Goal: Transaction & Acquisition: Purchase product/service

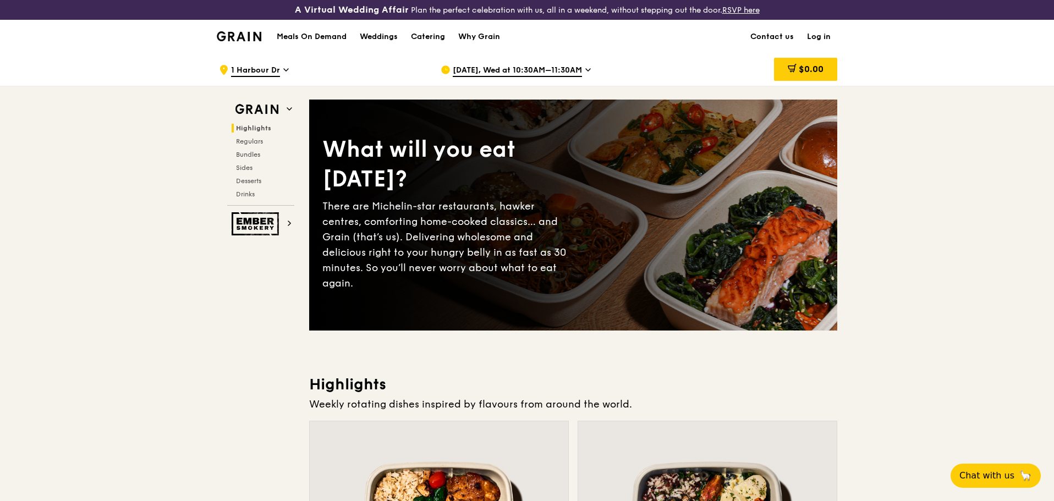
click at [544, 78] on div "[DATE], Wed at 10:30AM–11:30AM" at bounding box center [543, 69] width 204 height 33
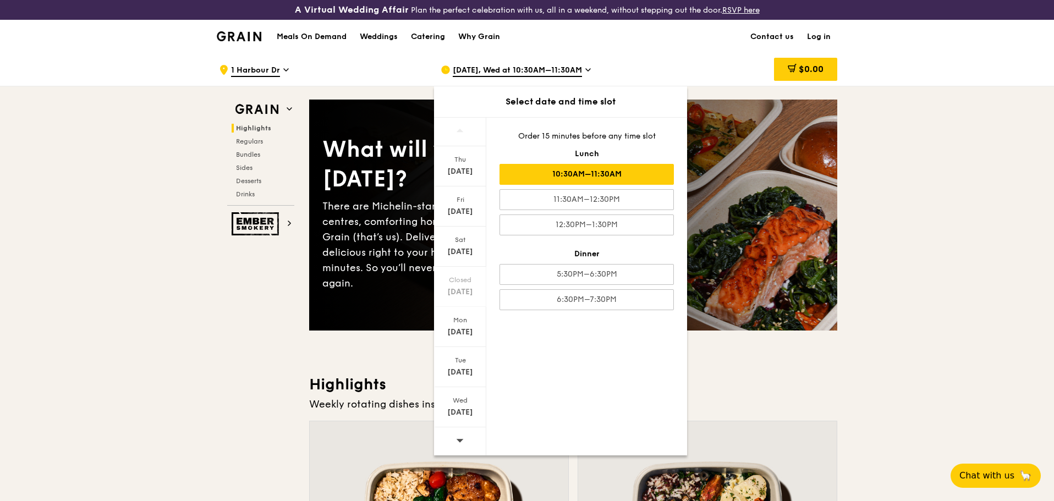
click at [457, 438] on icon at bounding box center [460, 440] width 8 height 8
click at [472, 176] on div "[DATE]" at bounding box center [460, 171] width 49 height 11
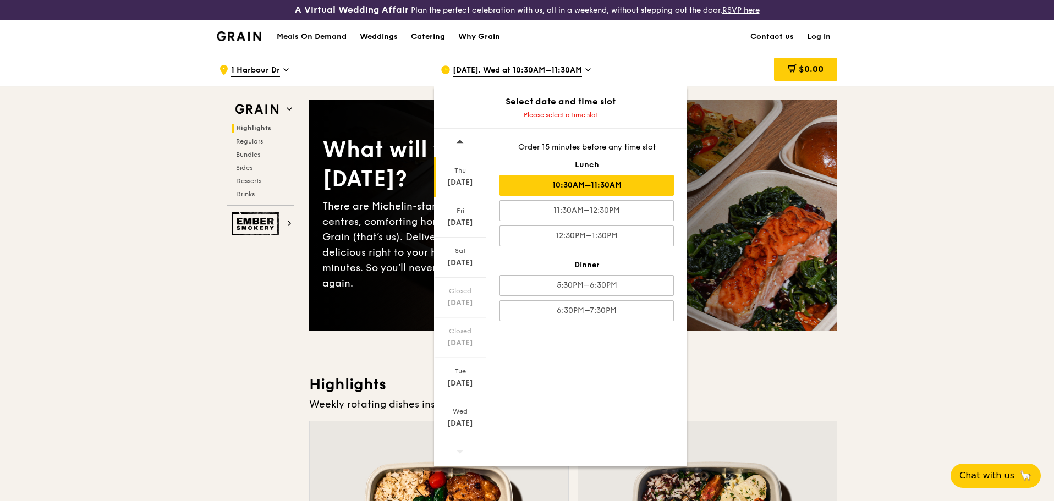
click at [585, 182] on div "10:30AM–11:30AM" at bounding box center [587, 185] width 174 height 21
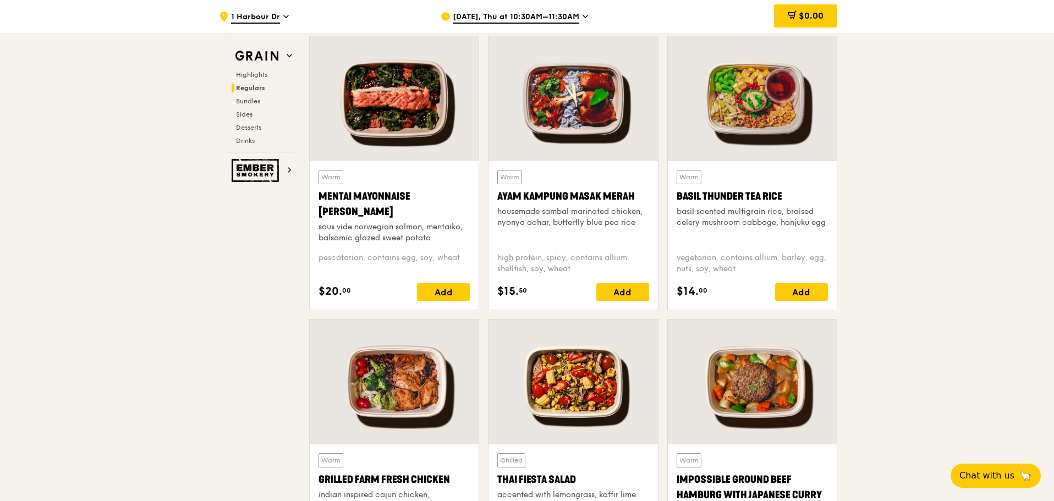
scroll to position [990, 0]
click at [808, 288] on div "Add" at bounding box center [801, 293] width 53 height 18
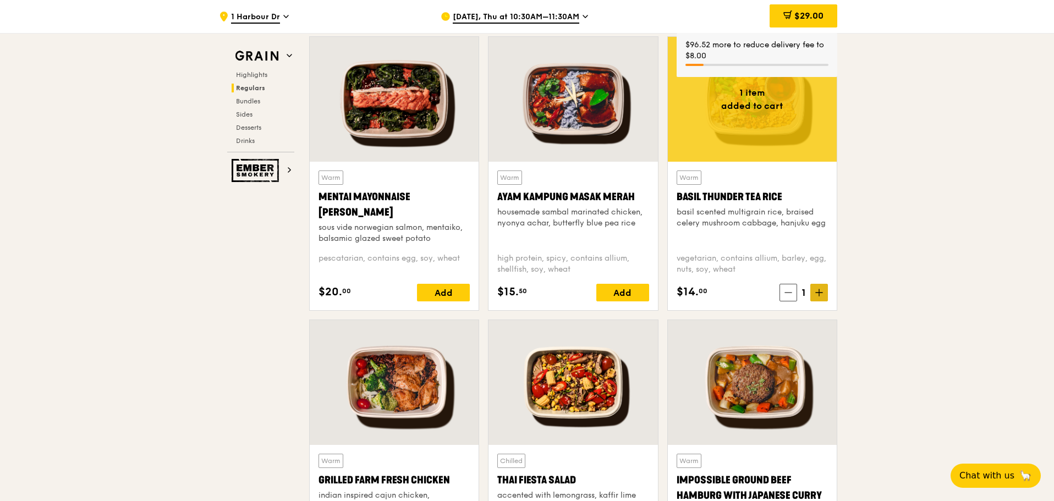
click at [818, 294] on icon at bounding box center [819, 293] width 8 height 8
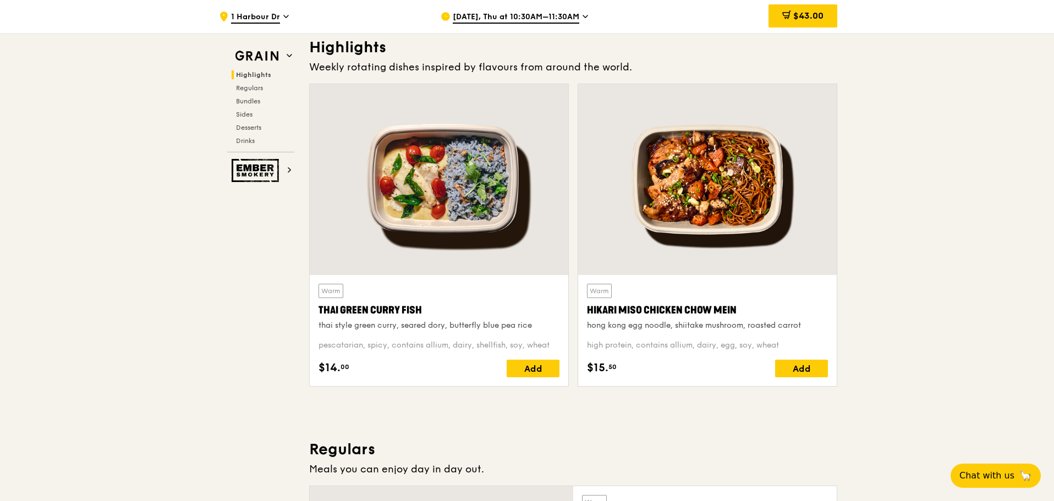
scroll to position [385, 0]
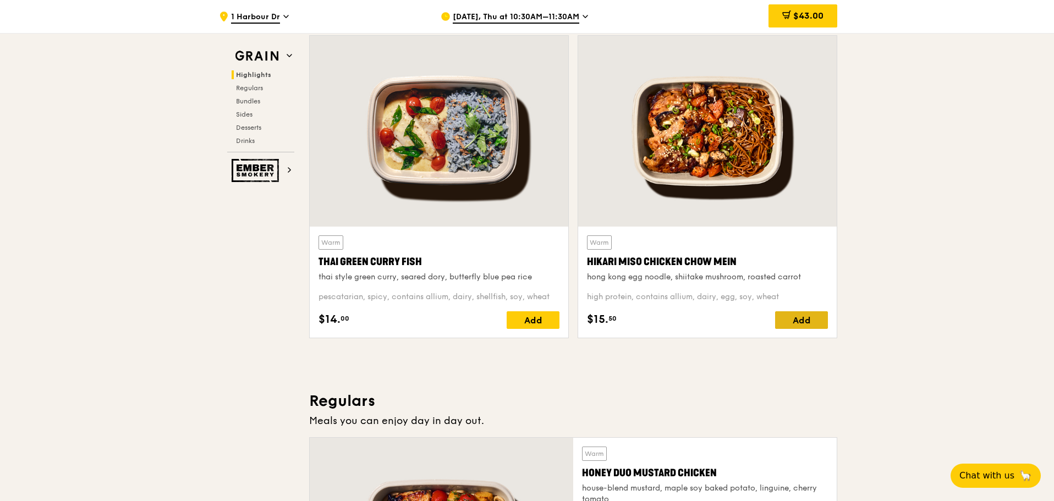
click at [824, 319] on div "Add" at bounding box center [801, 320] width 53 height 18
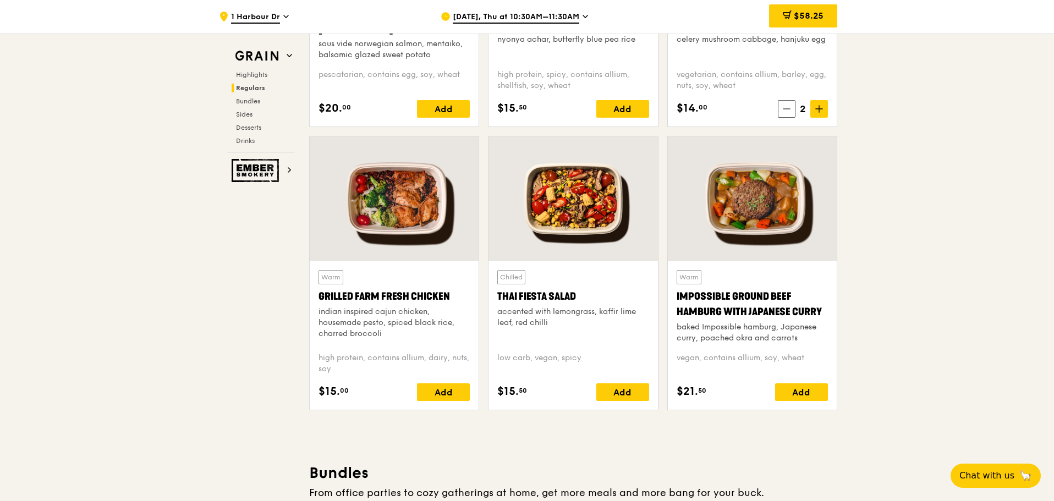
scroll to position [1210, 0]
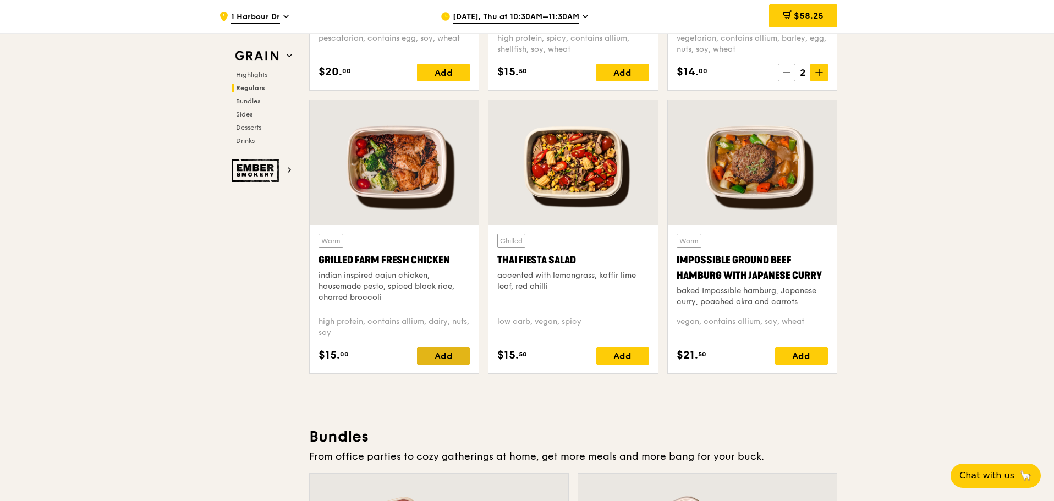
click at [433, 351] on div "Add" at bounding box center [443, 356] width 53 height 18
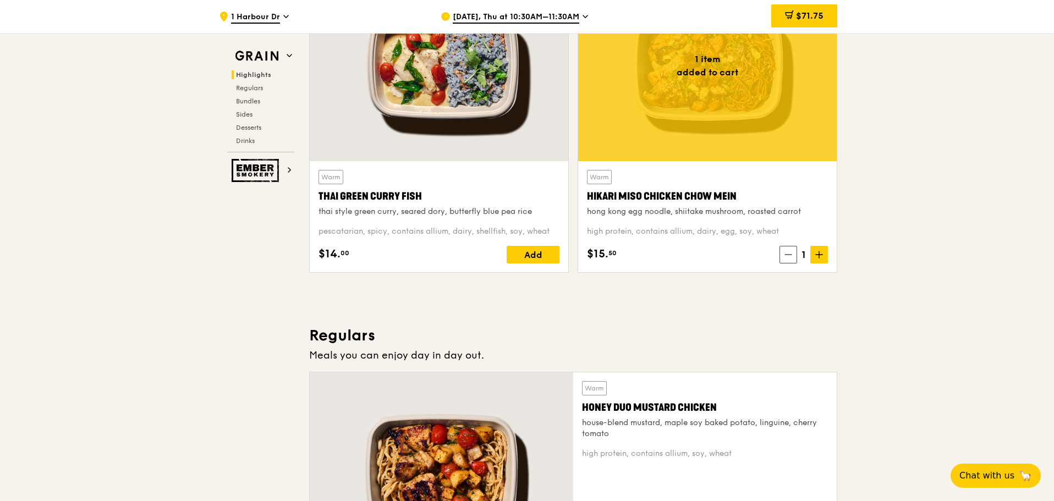
scroll to position [440, 0]
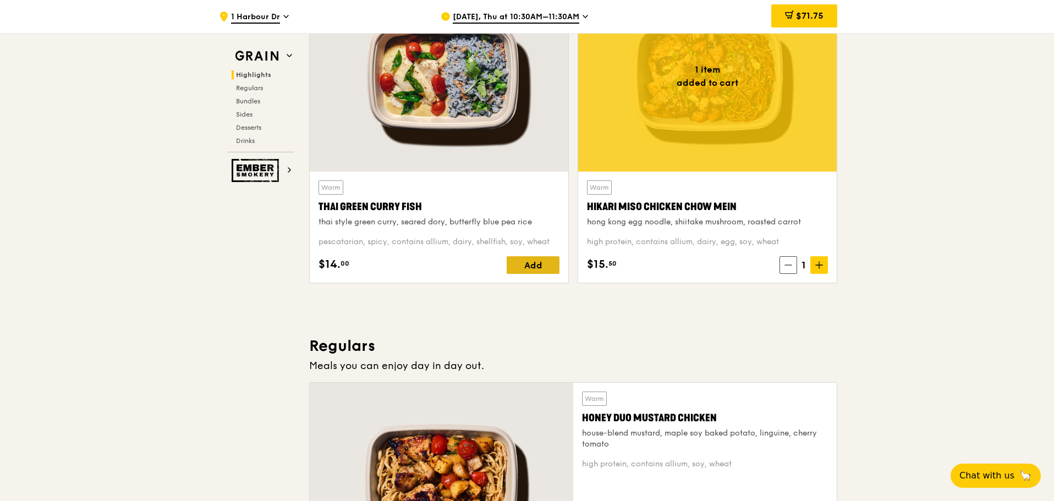
click at [527, 266] on div "Add" at bounding box center [533, 265] width 53 height 18
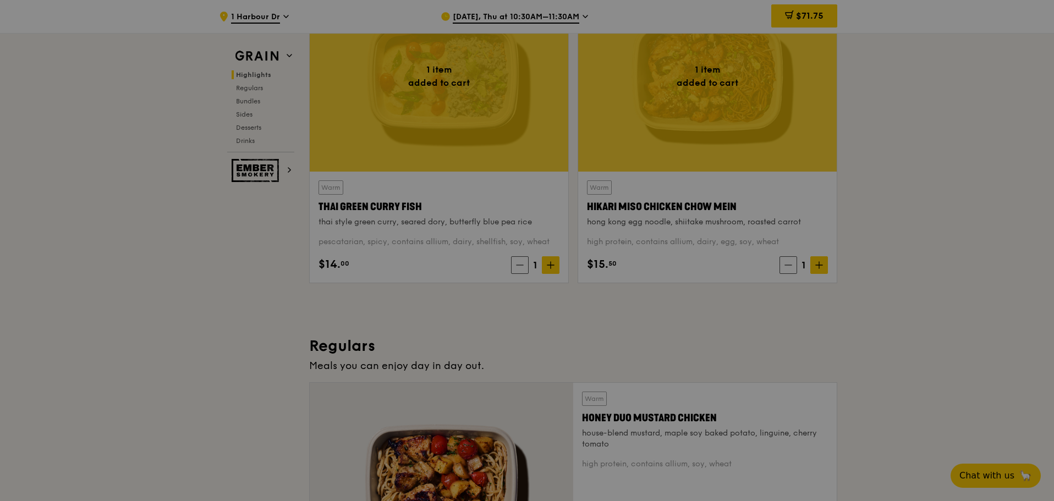
click at [548, 265] on div at bounding box center [527, 250] width 1054 height 501
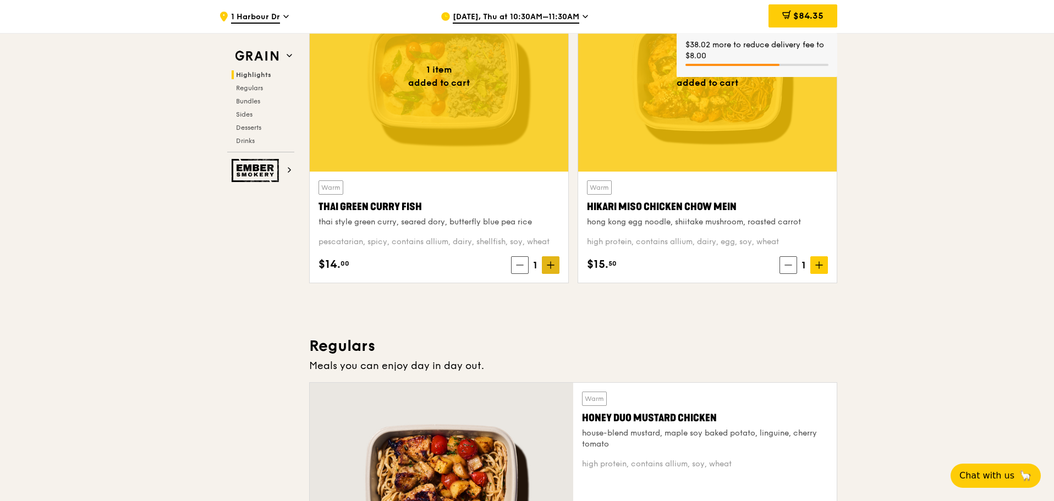
click at [549, 265] on icon at bounding box center [550, 265] width 7 height 0
click at [550, 266] on icon at bounding box center [551, 265] width 8 height 8
click at [547, 267] on icon at bounding box center [551, 265] width 8 height 8
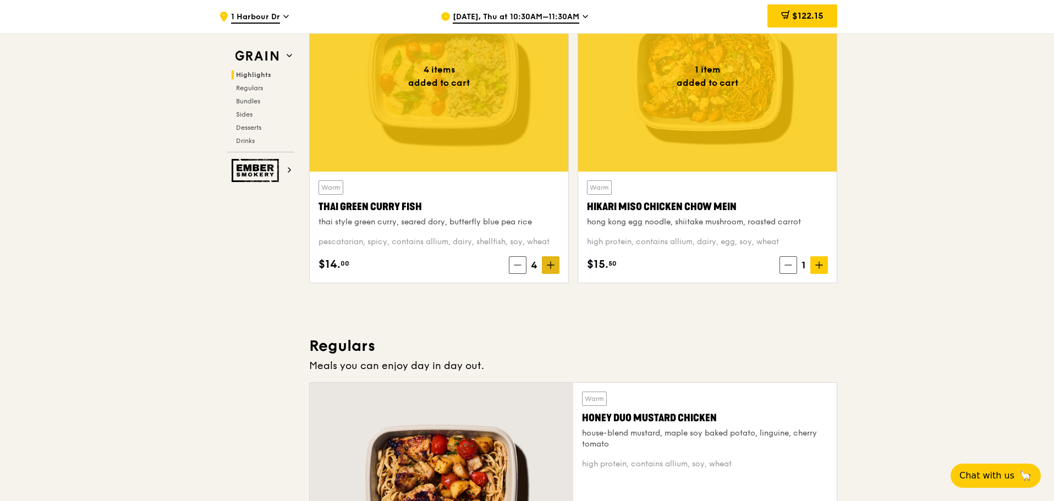
click at [549, 269] on span at bounding box center [551, 265] width 18 height 18
click at [818, 266] on icon at bounding box center [819, 265] width 8 height 8
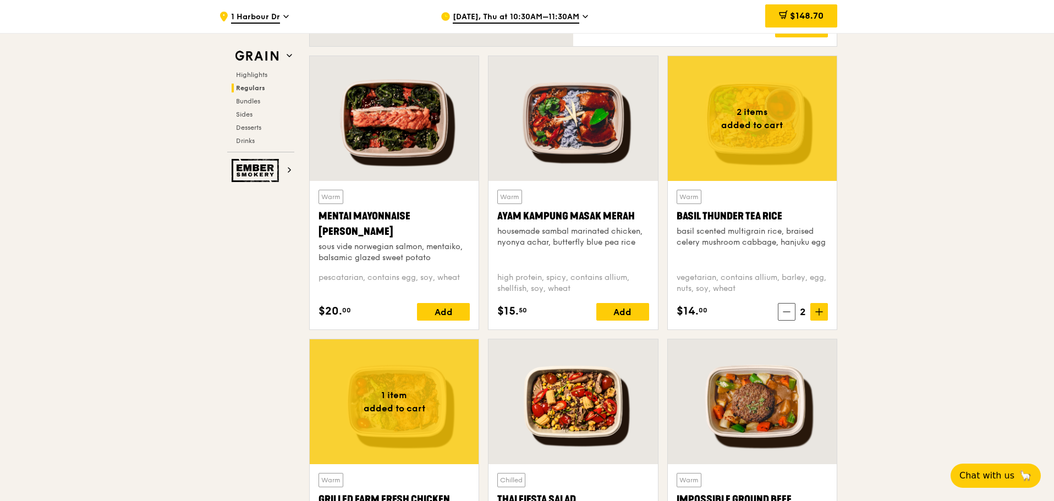
scroll to position [990, 0]
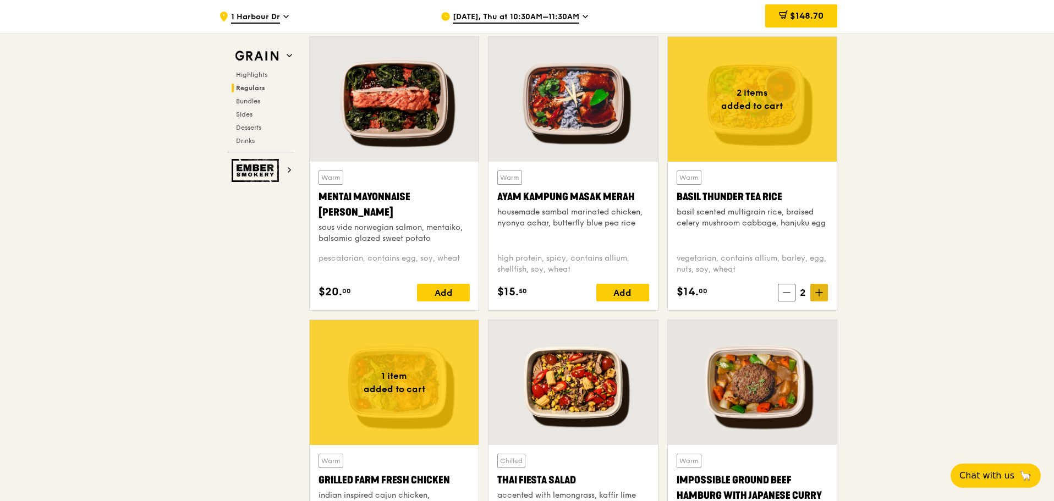
click at [824, 299] on span at bounding box center [819, 293] width 18 height 18
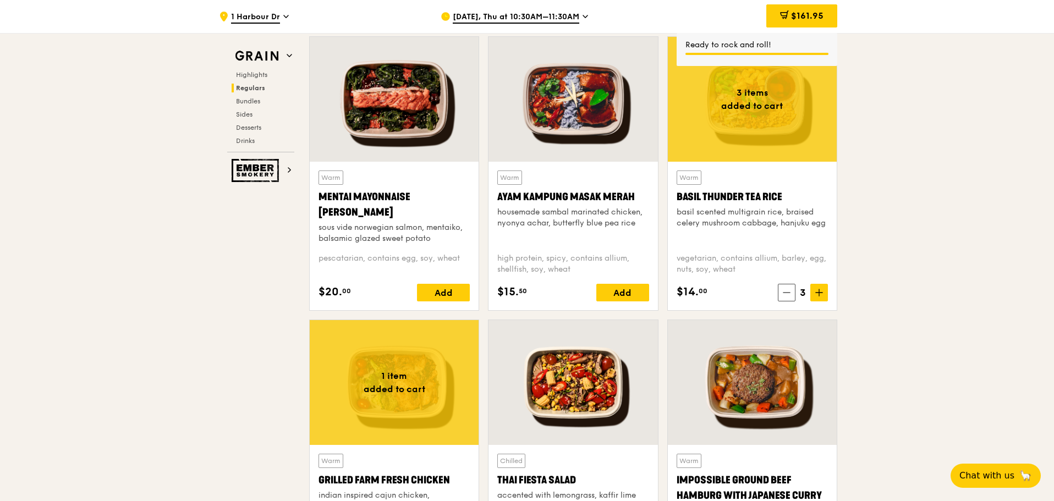
scroll to position [1100, 0]
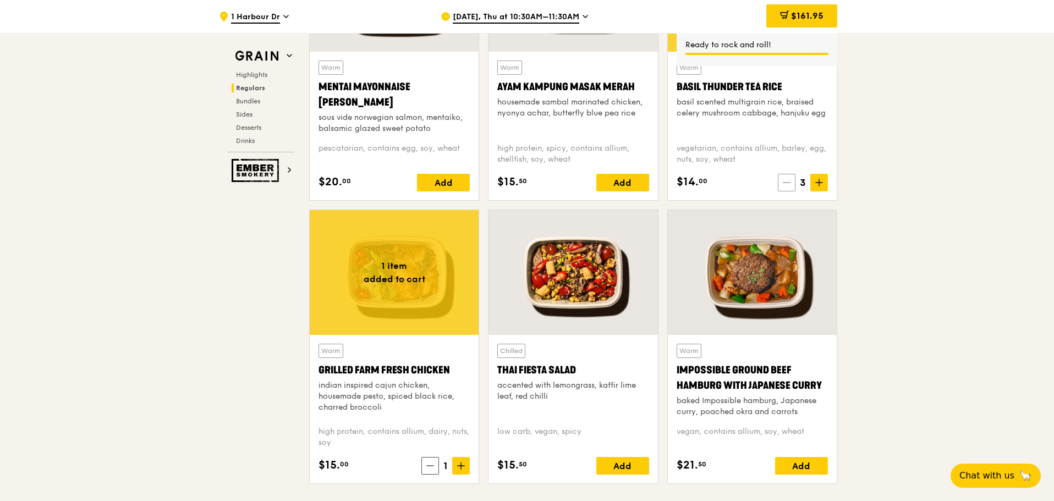
click at [788, 177] on span at bounding box center [787, 183] width 18 height 18
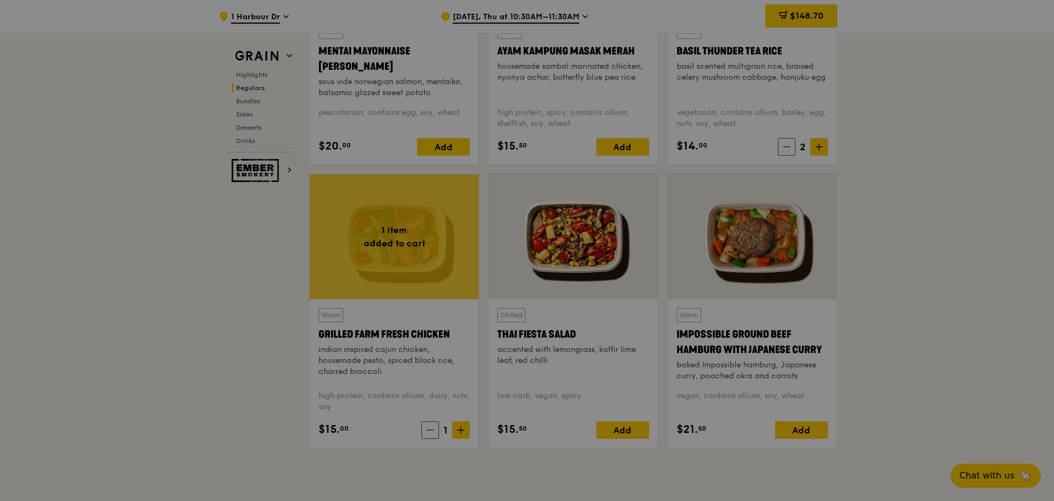
scroll to position [1155, 0]
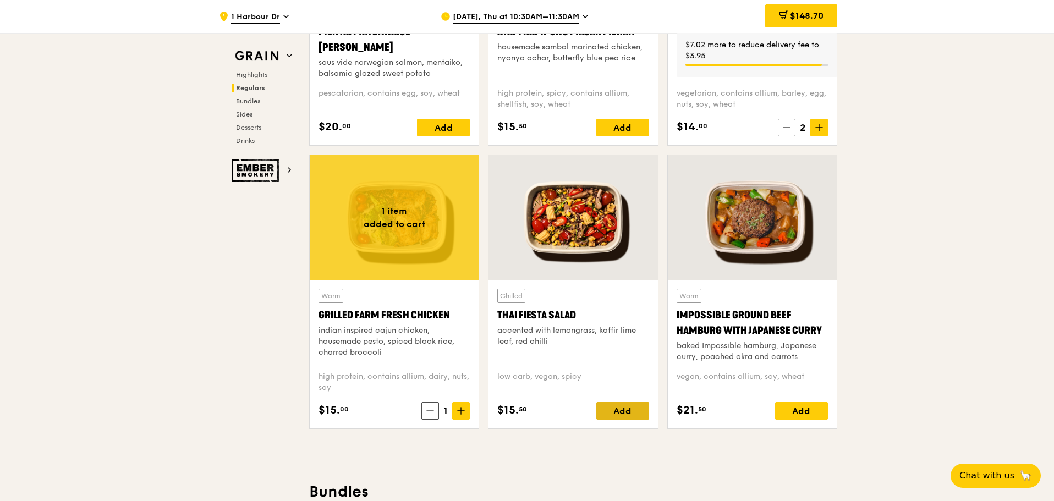
click at [618, 414] on div "Add" at bounding box center [622, 411] width 53 height 18
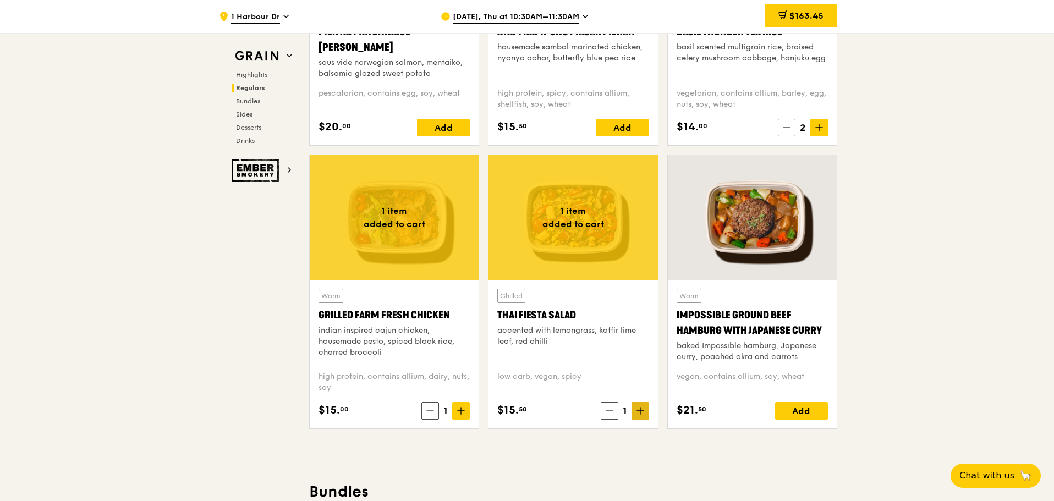
click at [643, 412] on icon at bounding box center [641, 411] width 8 height 8
click at [814, 19] on span "$178.95" at bounding box center [807, 15] width 34 height 10
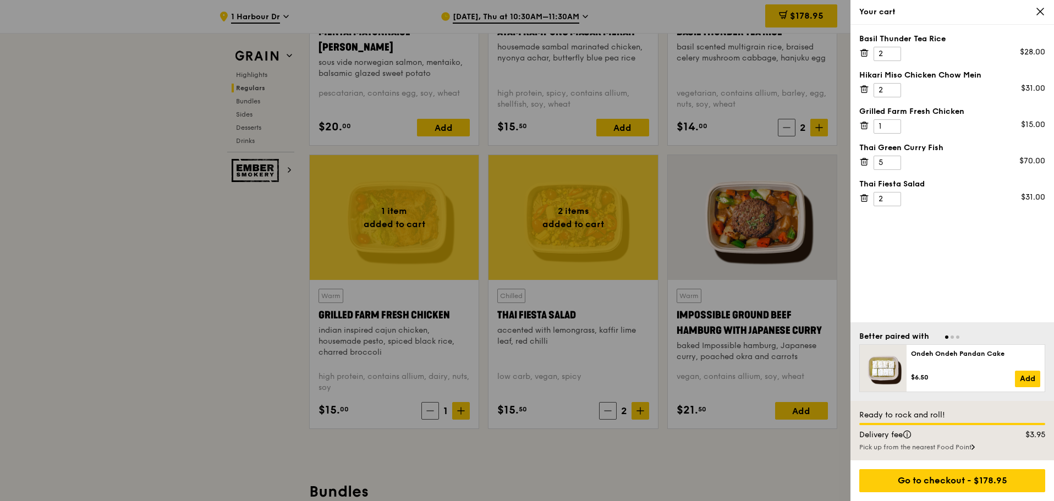
scroll to position [1210, 0]
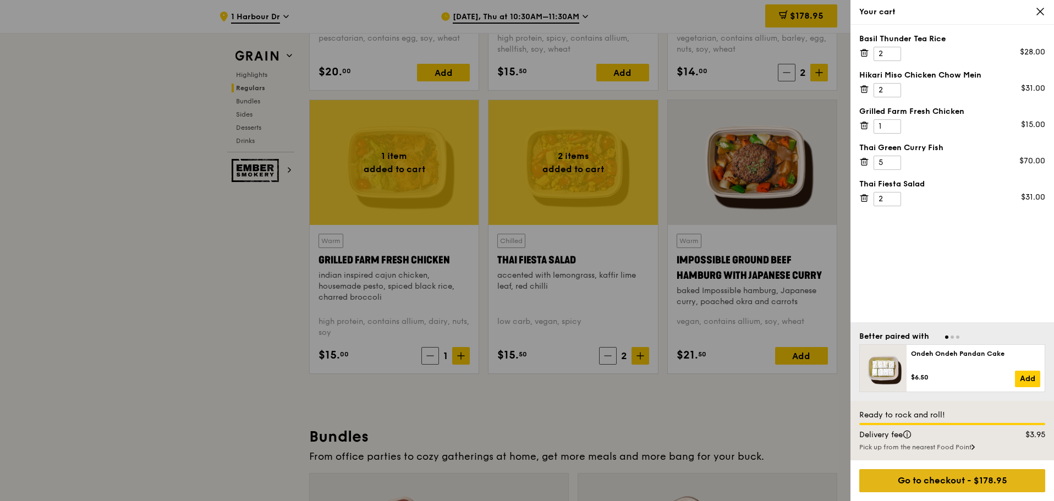
click at [1005, 478] on div "Go to checkout - $178.95" at bounding box center [952, 480] width 186 height 23
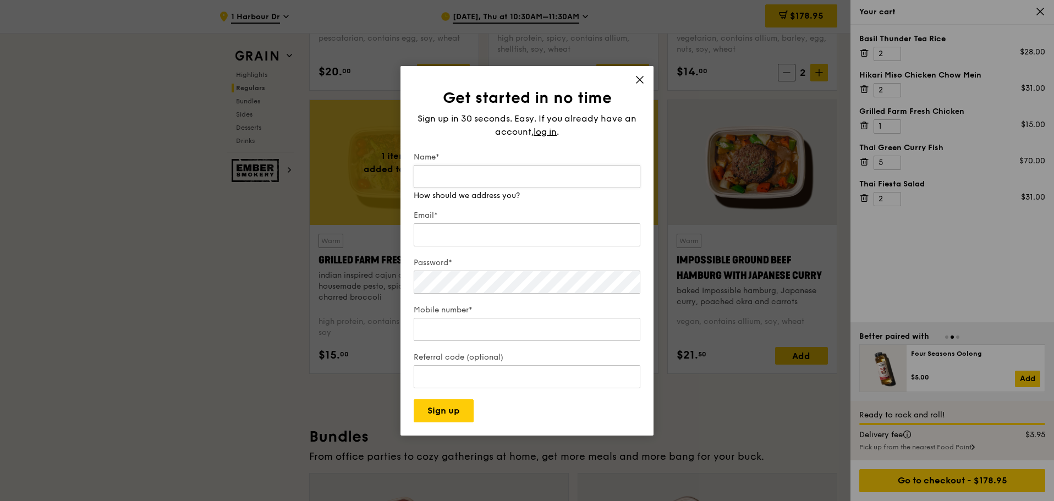
click at [524, 176] on input "Name*" at bounding box center [527, 176] width 227 height 23
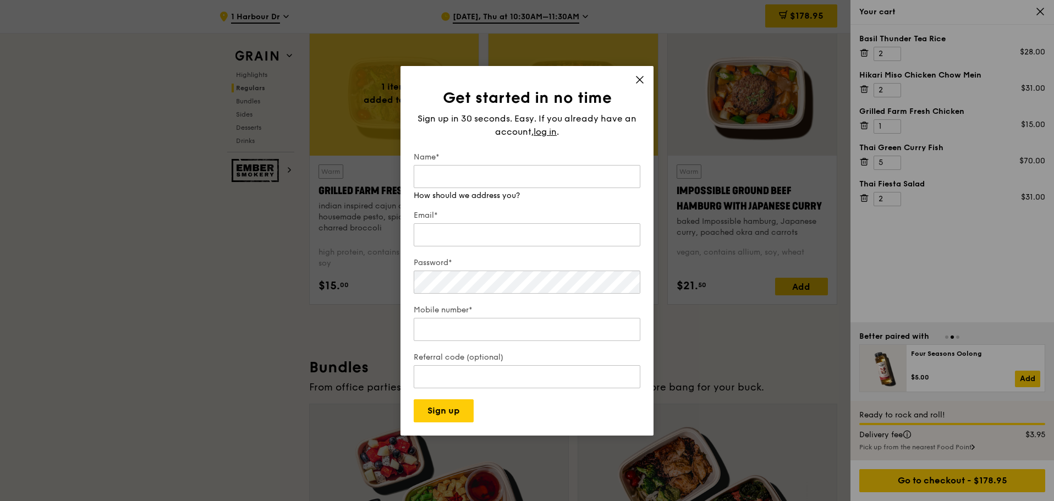
scroll to position [1485, 0]
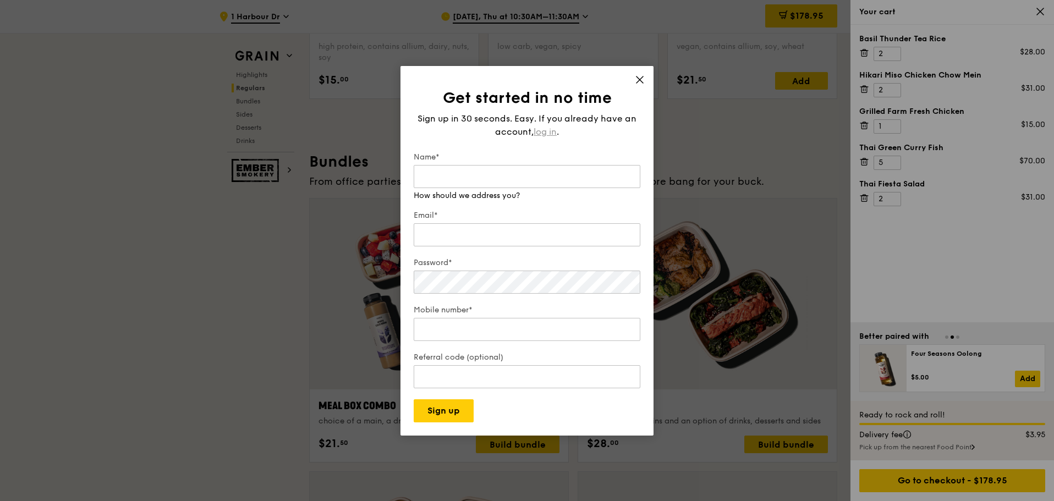
click at [541, 131] on span "log in" at bounding box center [545, 131] width 23 height 13
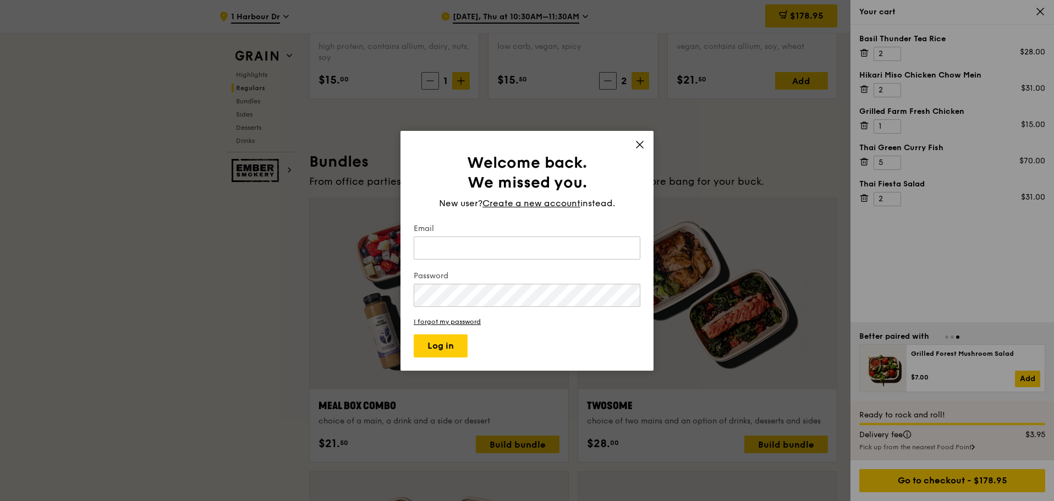
drag, startPoint x: 495, startPoint y: 246, endPoint x: 502, endPoint y: 226, distance: 21.1
click at [495, 246] on input "Email" at bounding box center [527, 248] width 227 height 23
type input "vernicew@globalpsa.com"
click at [442, 339] on button "Log in" at bounding box center [441, 346] width 54 height 23
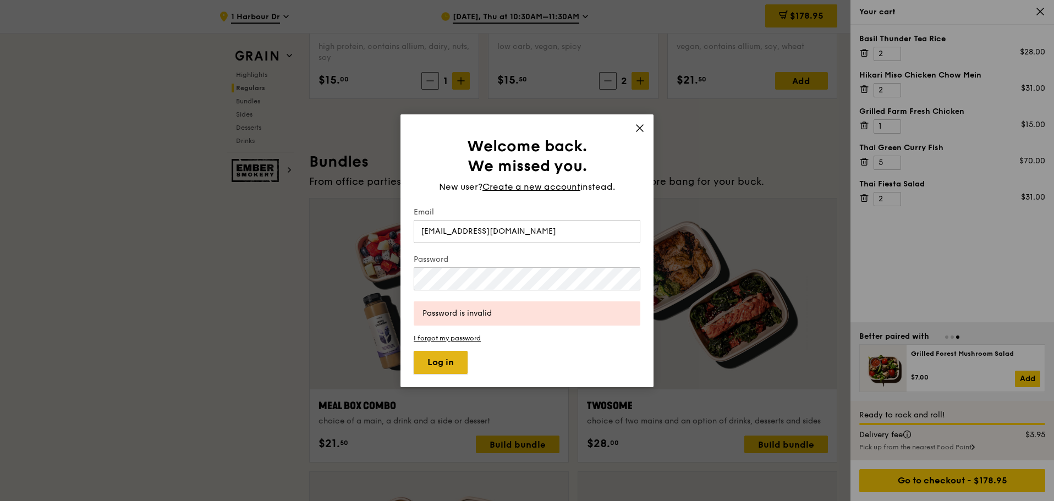
click at [452, 359] on button "Log in" at bounding box center [441, 362] width 54 height 23
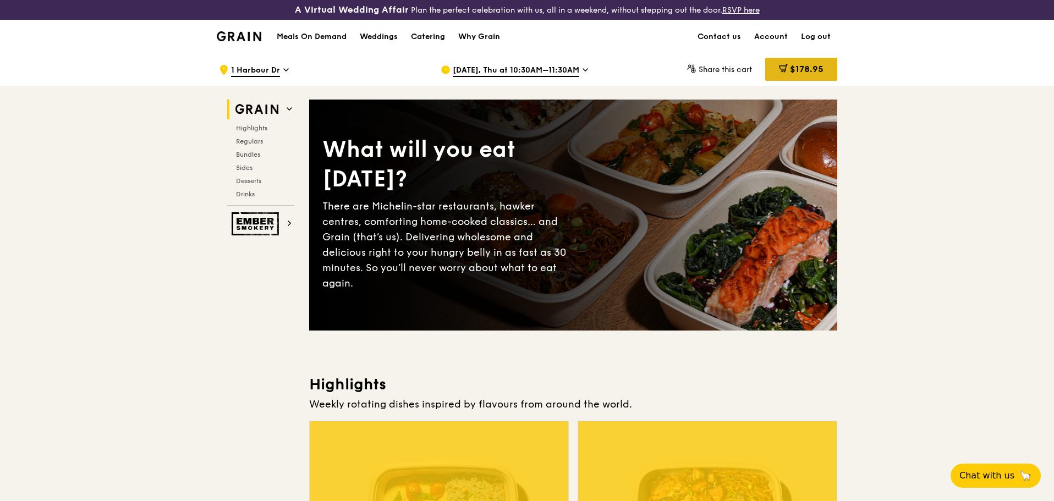
click at [802, 65] on span "$178.95" at bounding box center [807, 69] width 34 height 10
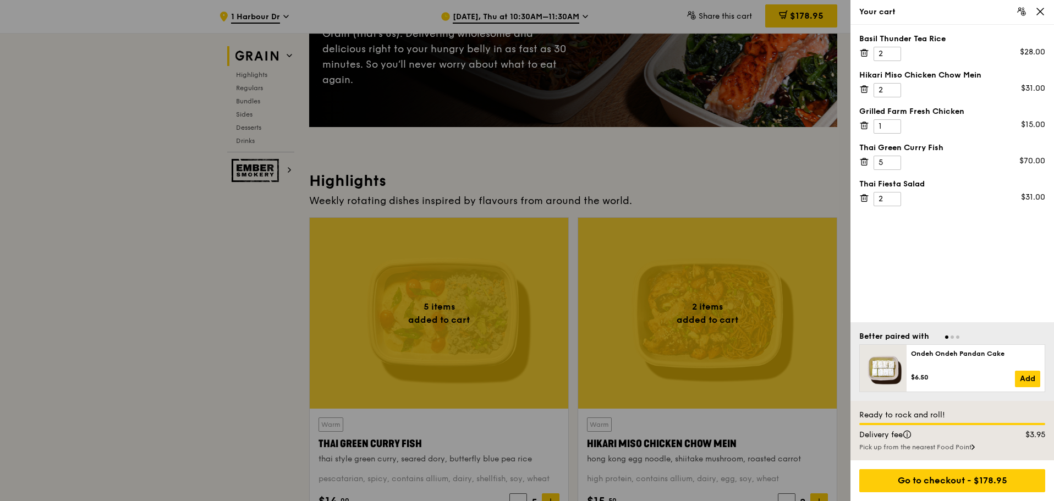
scroll to position [165, 0]
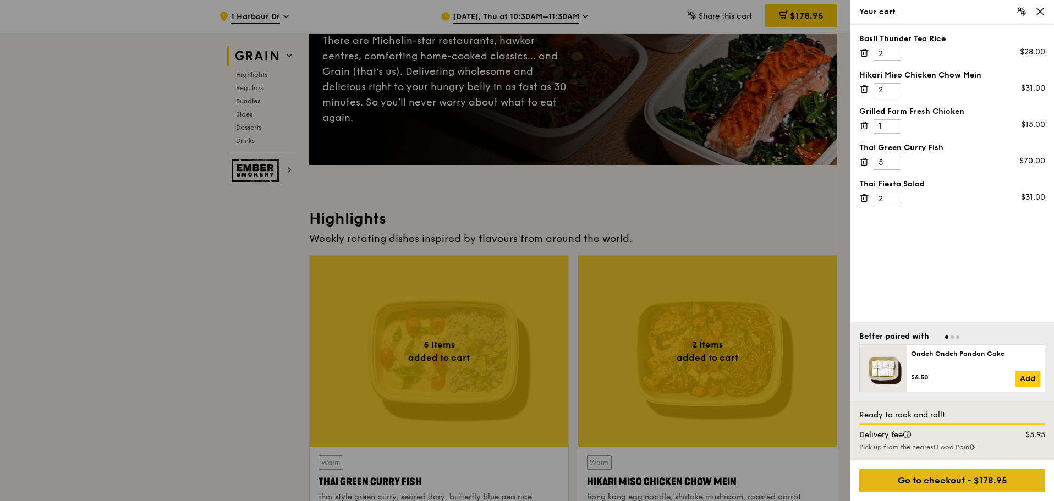
click at [953, 482] on div "Go to checkout - $178.95" at bounding box center [952, 480] width 186 height 23
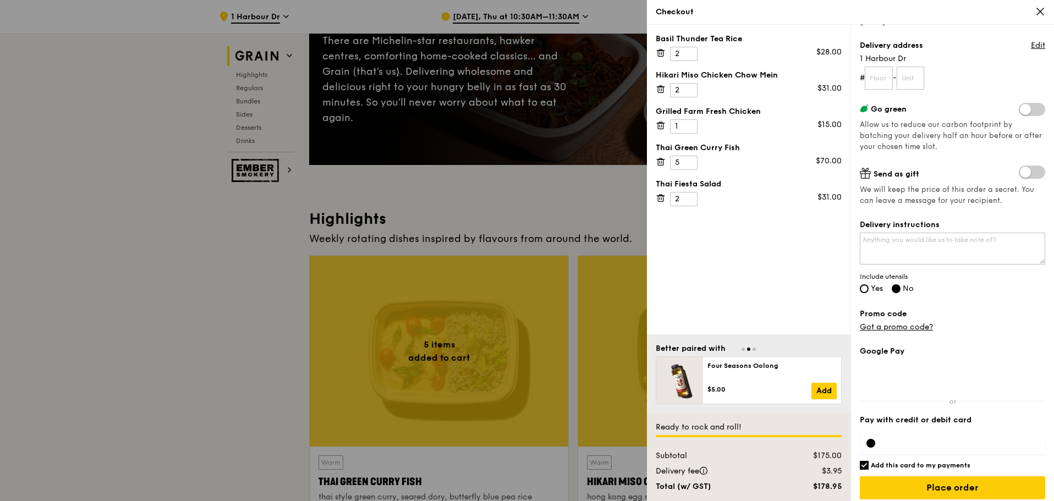
scroll to position [133, 0]
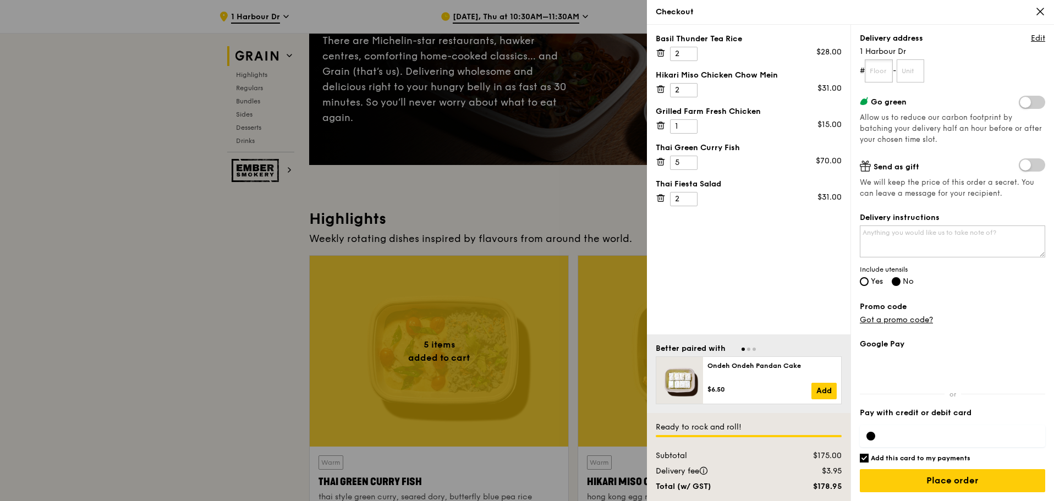
click at [882, 70] on input "text" at bounding box center [879, 70] width 28 height 23
type input "19"
type input "00"
click at [1011, 67] on form "# 19 - 00" at bounding box center [952, 70] width 185 height 23
click at [770, 260] on div "Basil Thunder Tea Rice 2 $28.00 Hikari Miso Chicken Chow Mein 2 $31.00 Grilled …" at bounding box center [749, 180] width 204 height 310
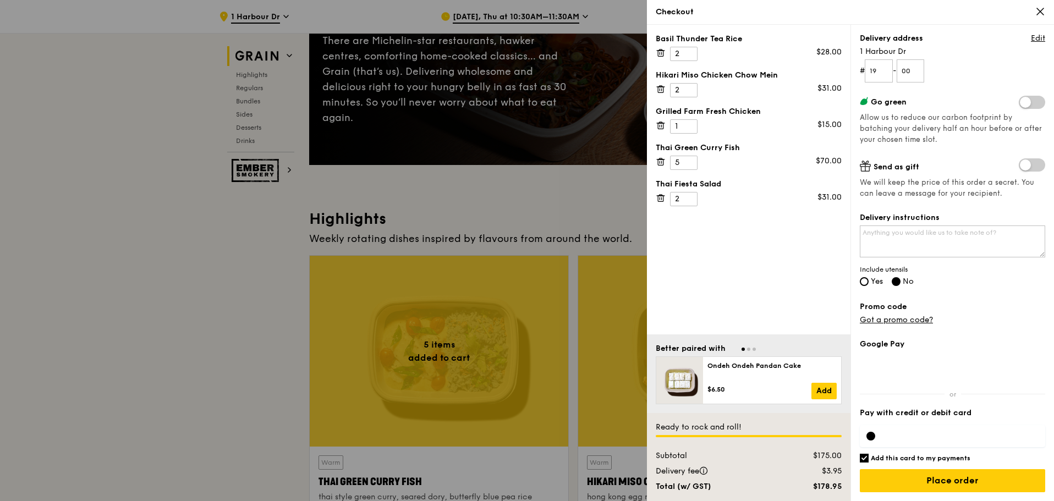
click at [996, 78] on form "# 19 - 00" at bounding box center [952, 70] width 185 height 23
click at [152, 278] on div at bounding box center [527, 250] width 1054 height 501
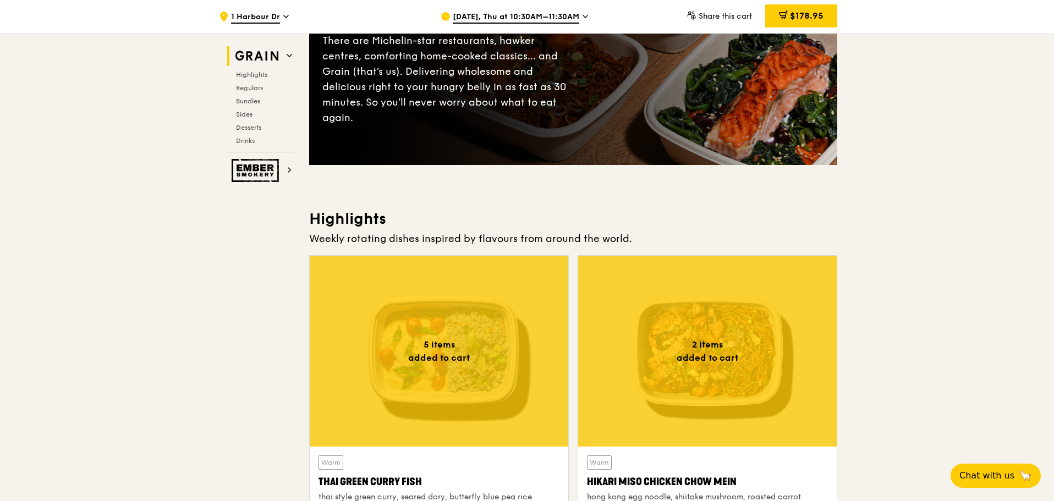
click at [815, 24] on div "$178.95" at bounding box center [801, 15] width 72 height 23
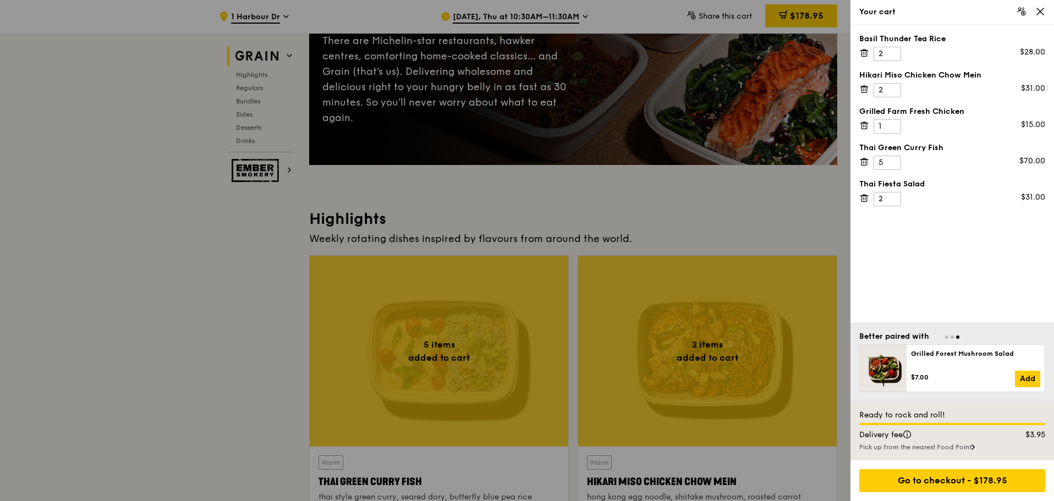
click at [973, 232] on div "Basil Thunder Tea Rice 2 $28.00 Hikari Miso Chicken Chow Mein 2 $31.00 Grilled …" at bounding box center [953, 174] width 204 height 298
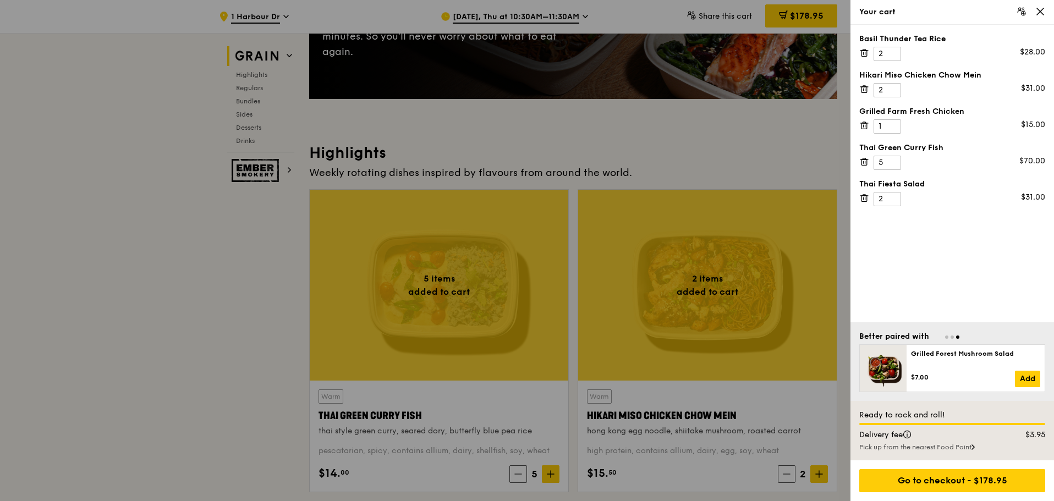
scroll to position [275, 0]
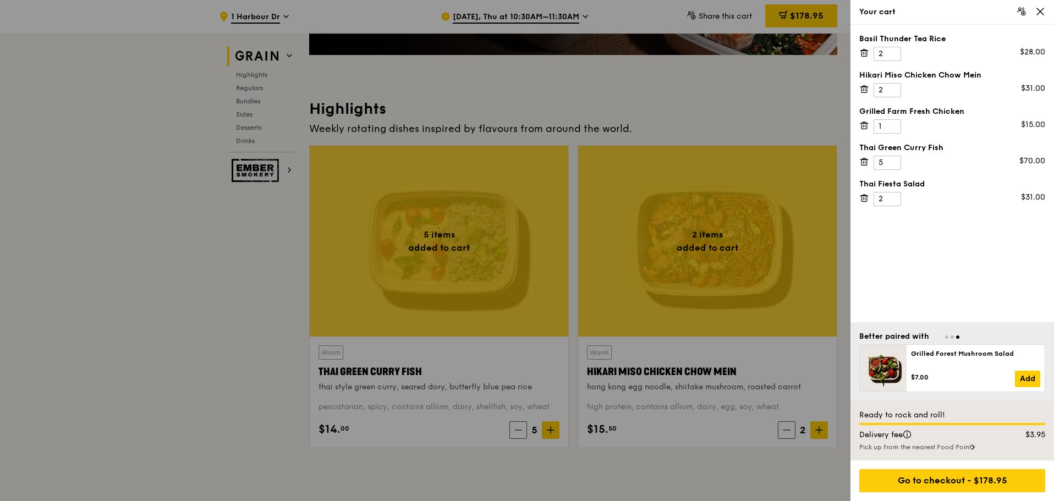
drag, startPoint x: 53, startPoint y: 363, endPoint x: 81, endPoint y: 344, distance: 33.7
click at [53, 363] on div at bounding box center [527, 250] width 1054 height 501
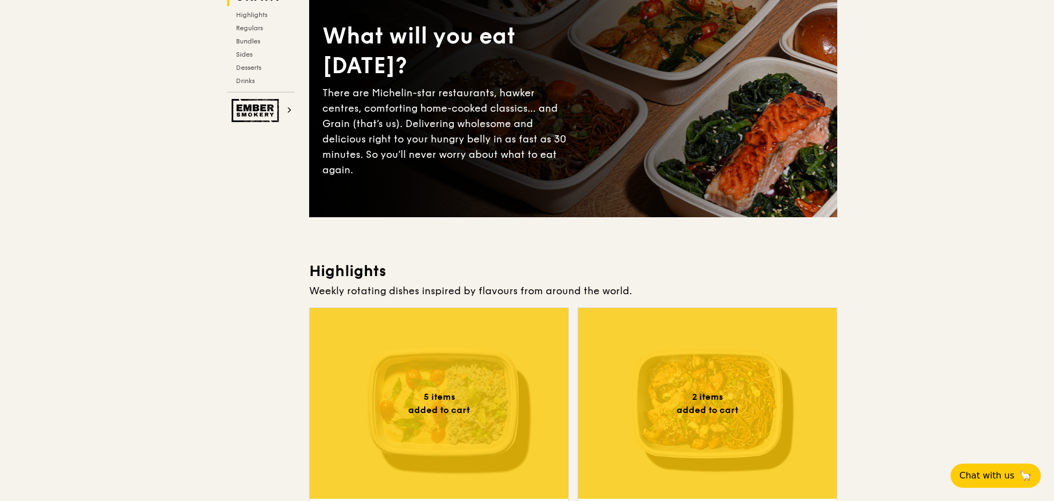
scroll to position [0, 0]
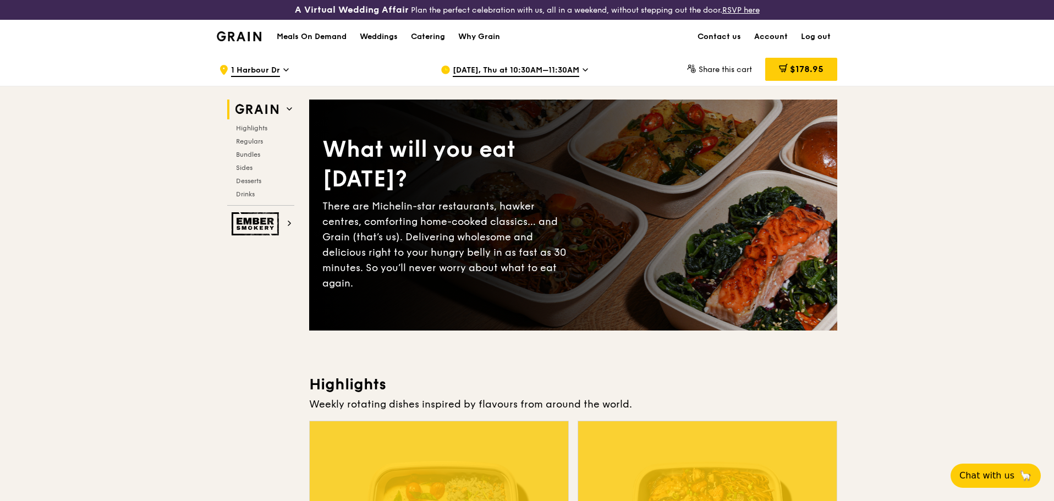
click at [528, 61] on div "[DATE], Thu at 10:30AM–11:30AM" at bounding box center [543, 69] width 204 height 33
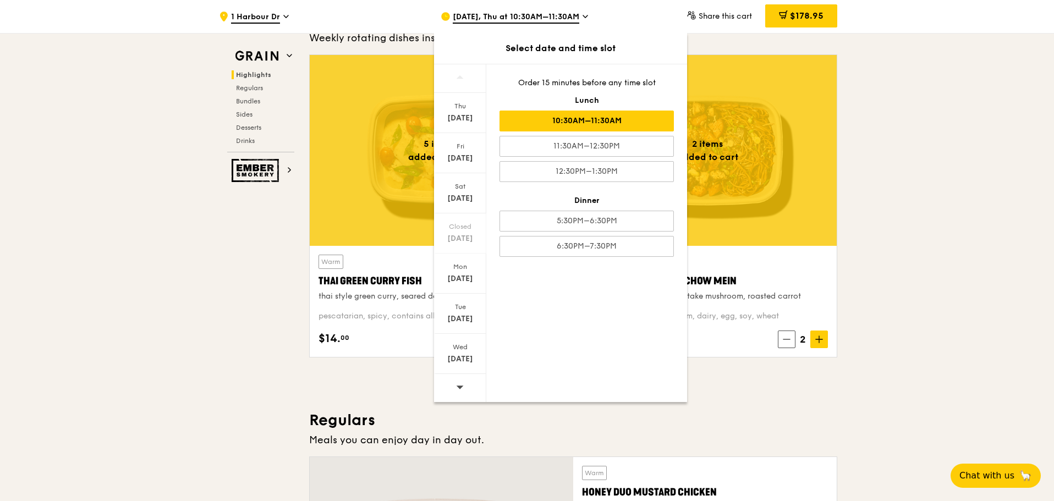
scroll to position [385, 0]
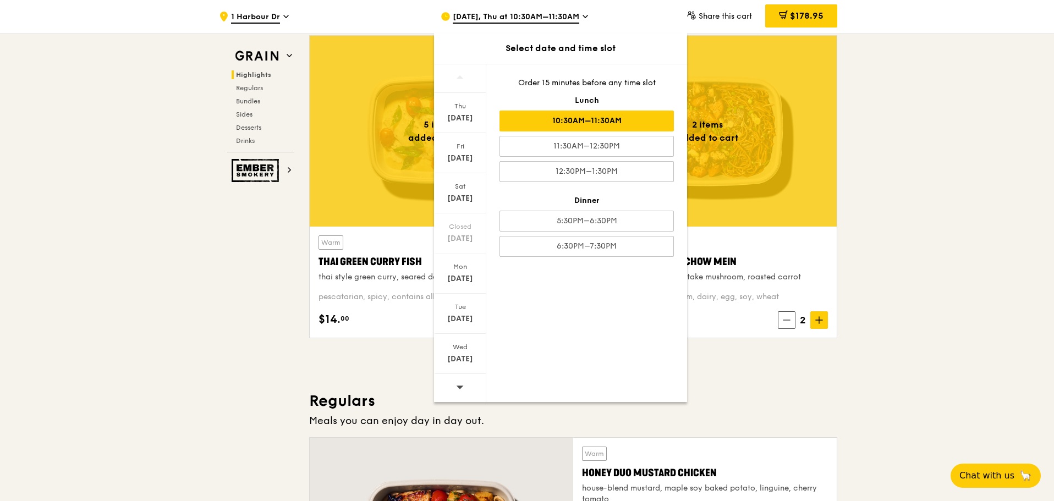
click at [456, 391] on icon at bounding box center [460, 387] width 8 height 8
click at [468, 348] on div "Wed" at bounding box center [460, 347] width 49 height 9
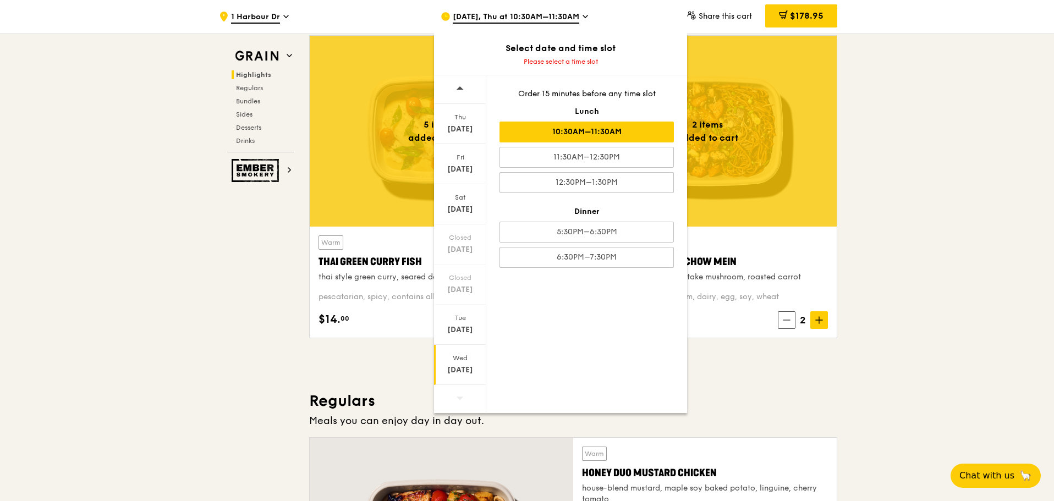
click at [611, 133] on div "10:30AM–11:30AM" at bounding box center [587, 132] width 174 height 21
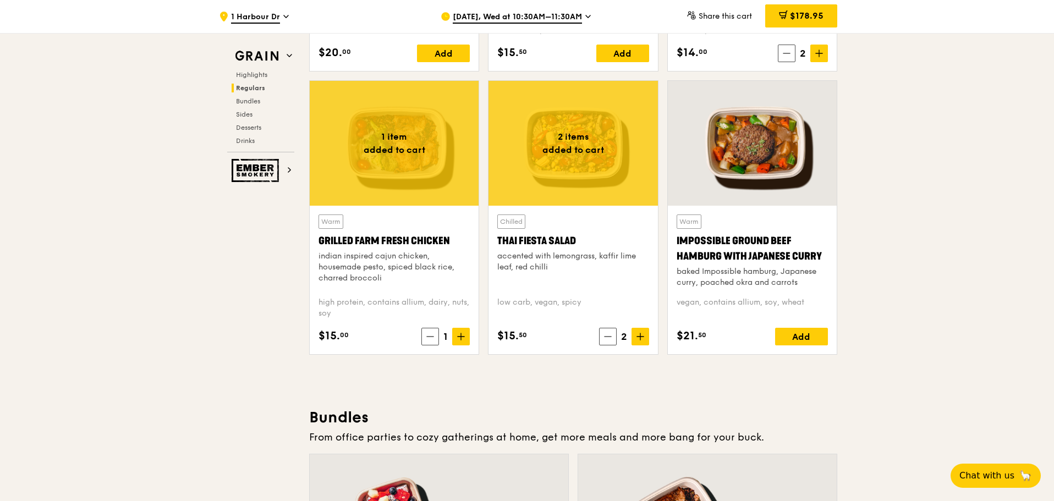
scroll to position [1265, 0]
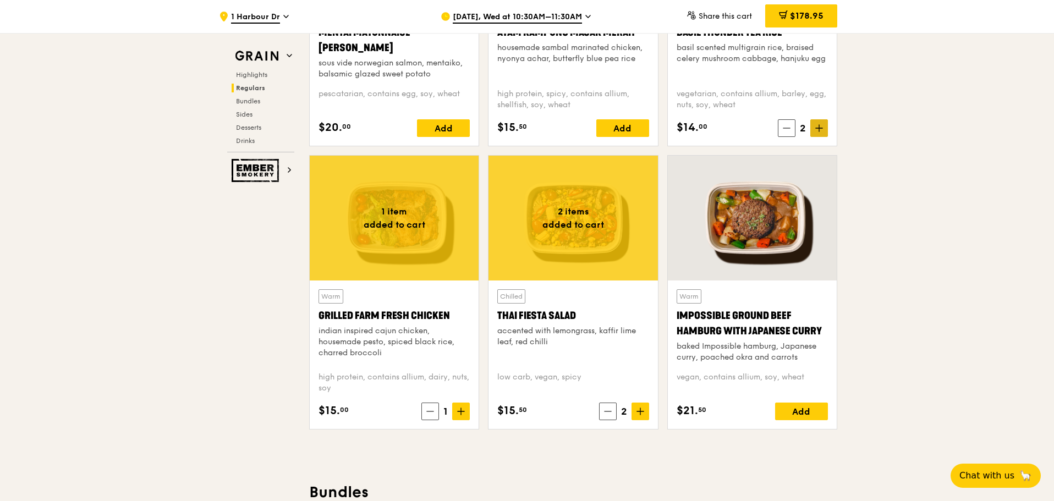
scroll to position [990, 0]
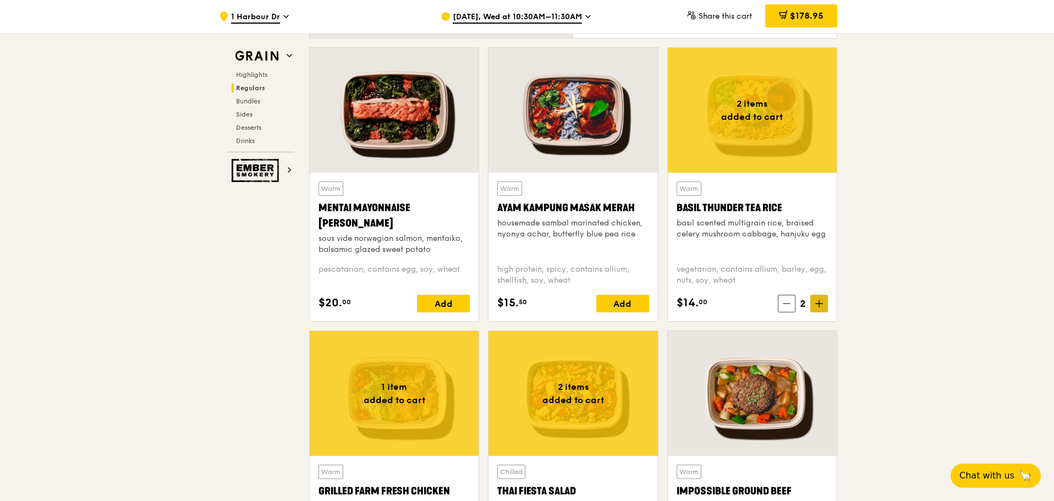
click at [822, 305] on icon at bounding box center [819, 304] width 8 height 8
click at [632, 300] on div "Add" at bounding box center [622, 304] width 53 height 18
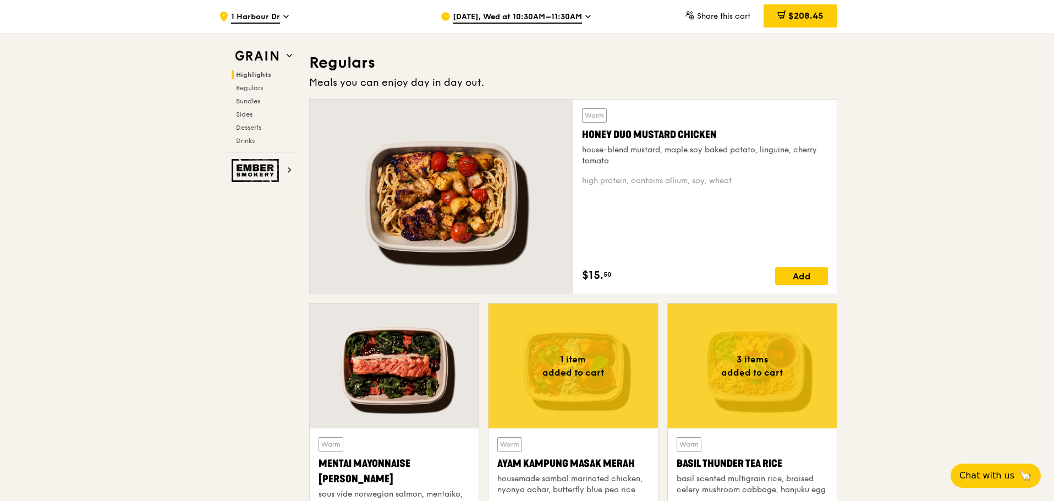
scroll to position [715, 0]
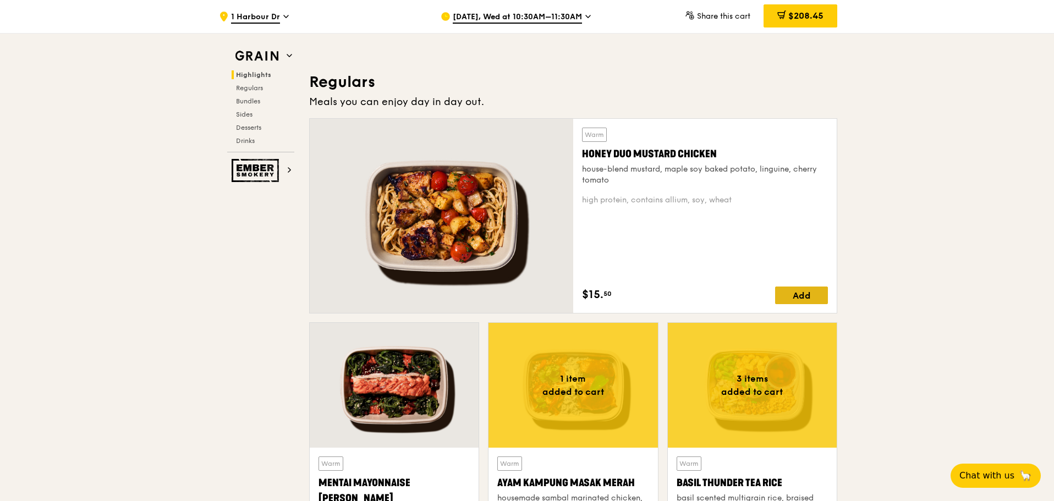
click at [810, 295] on div "Add" at bounding box center [801, 296] width 53 height 18
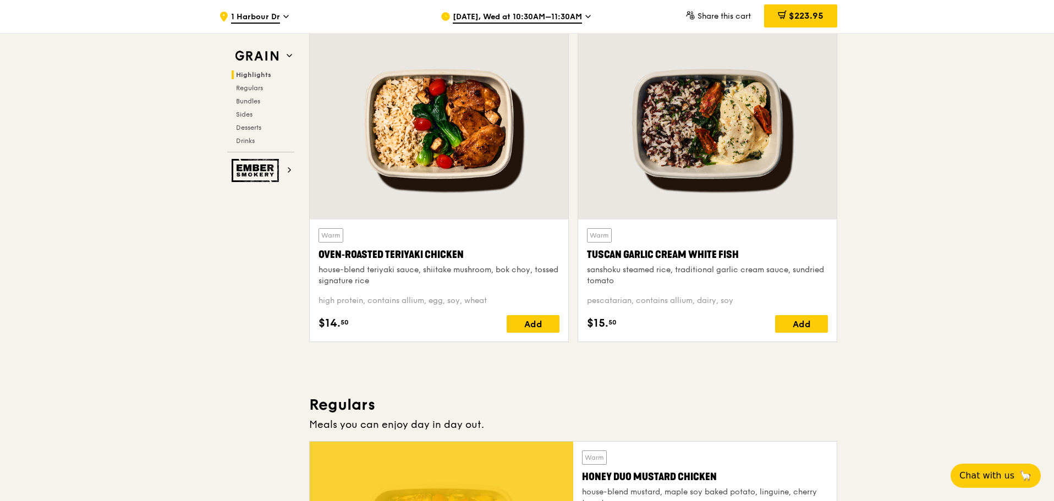
scroll to position [385, 0]
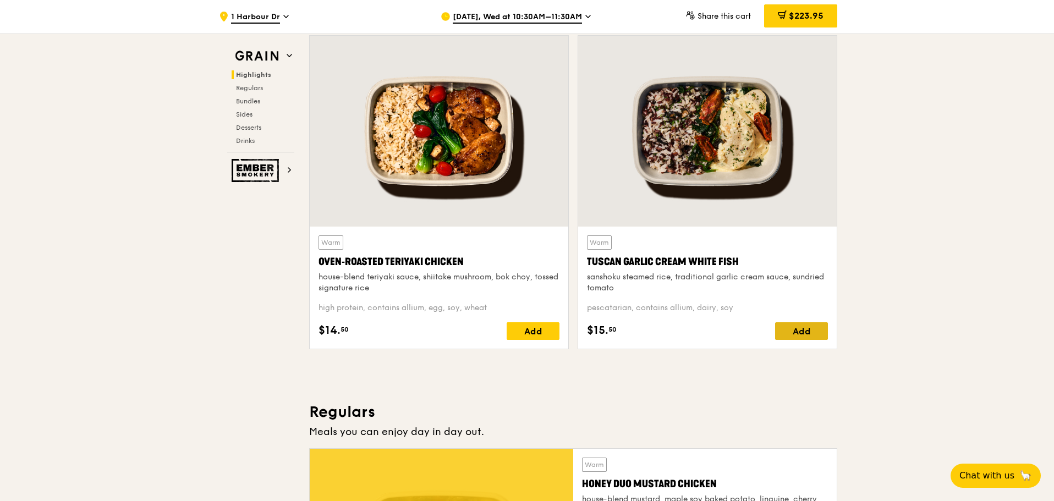
click at [783, 330] on div "Add" at bounding box center [801, 331] width 53 height 18
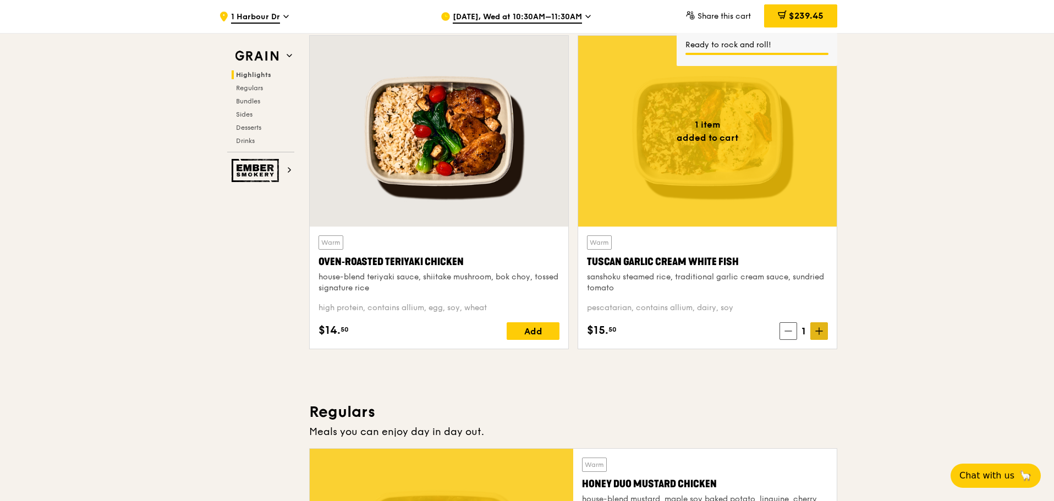
click at [818, 333] on icon at bounding box center [819, 331] width 8 height 8
click at [819, 332] on icon at bounding box center [819, 331] width 8 height 8
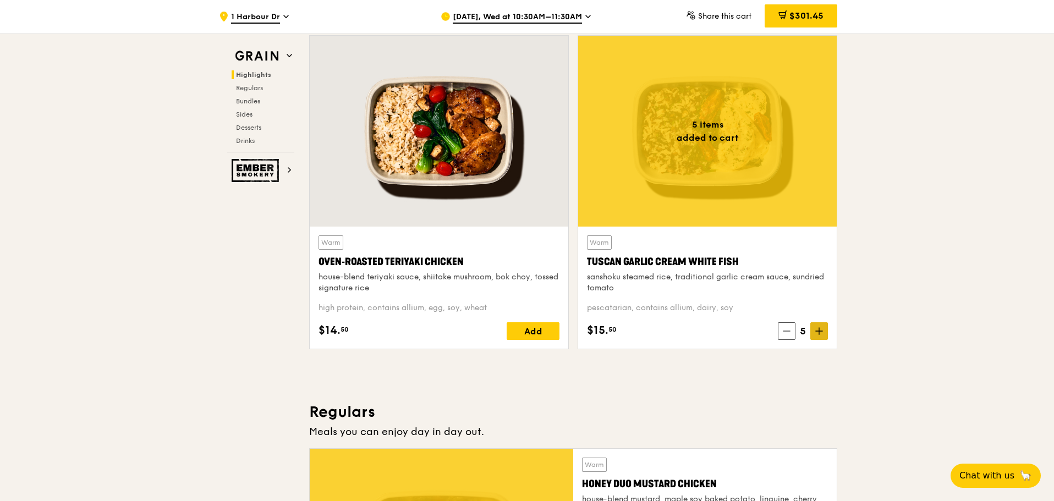
click at [823, 333] on span at bounding box center [819, 331] width 18 height 18
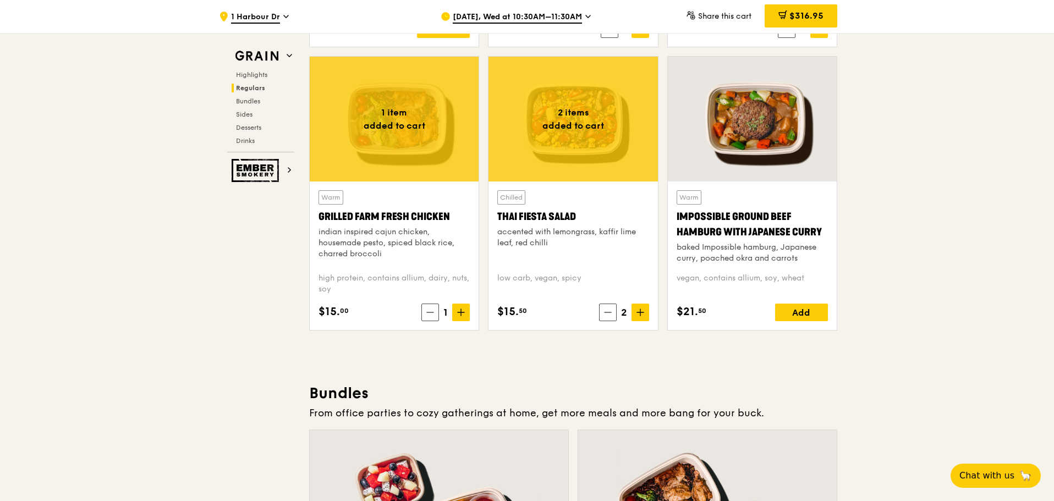
scroll to position [1265, 0]
click at [638, 310] on icon at bounding box center [641, 312] width 8 height 8
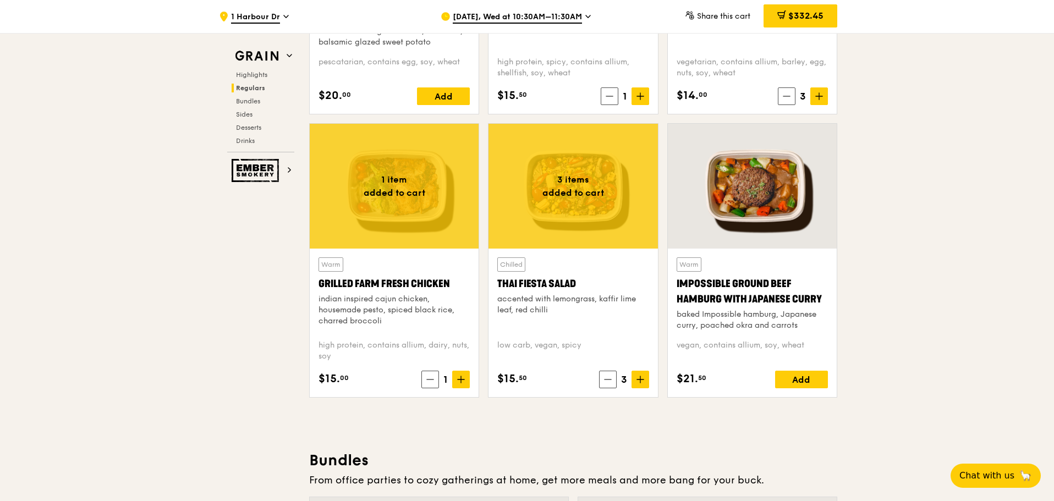
scroll to position [990, 0]
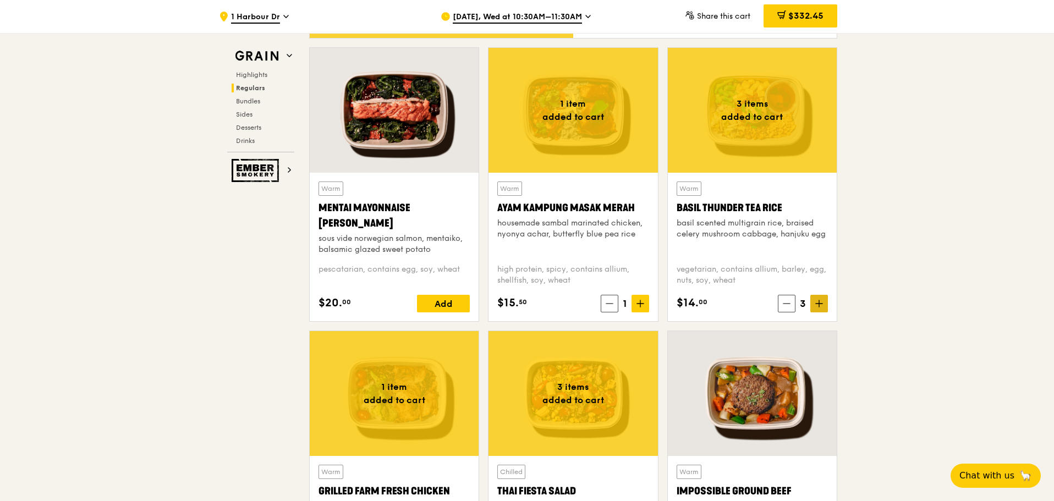
click at [822, 302] on icon at bounding box center [819, 304] width 8 height 8
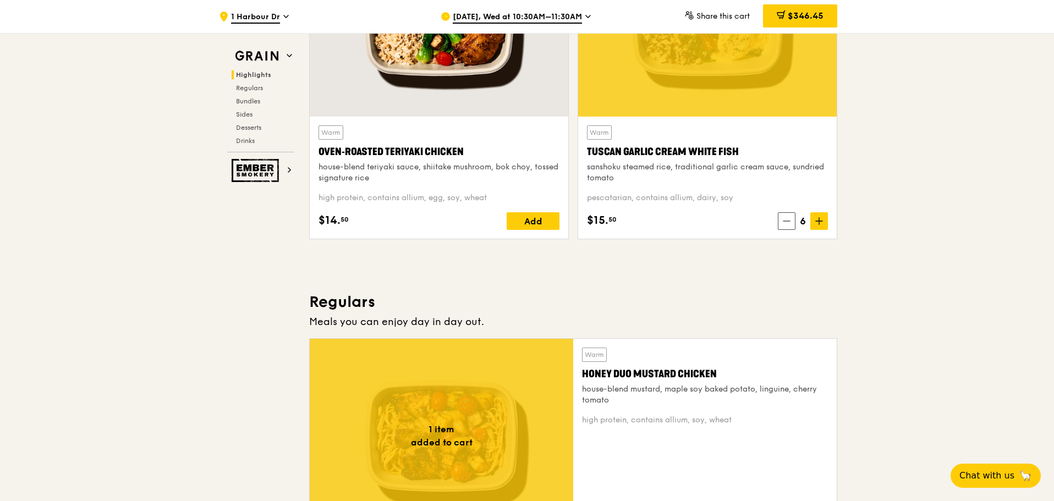
scroll to position [440, 0]
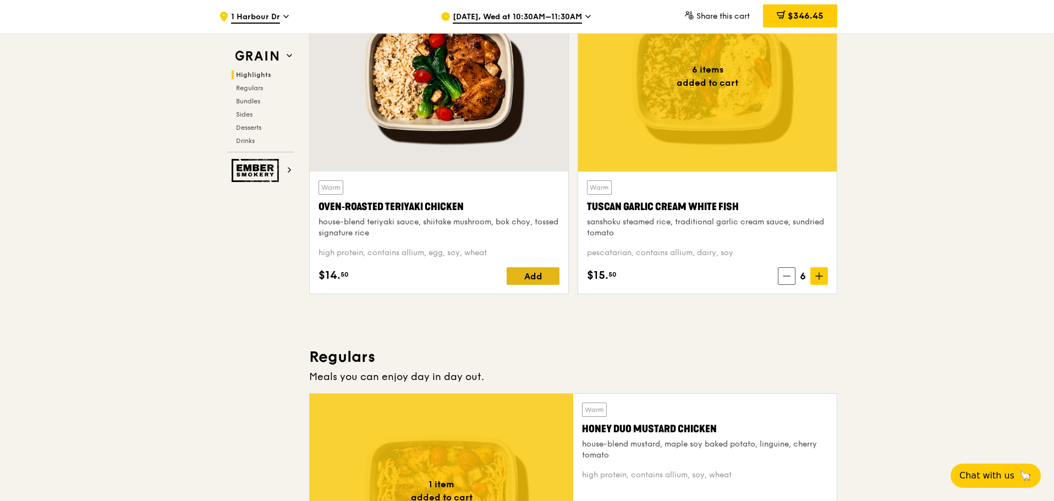
click at [527, 275] on div "Add" at bounding box center [533, 276] width 53 height 18
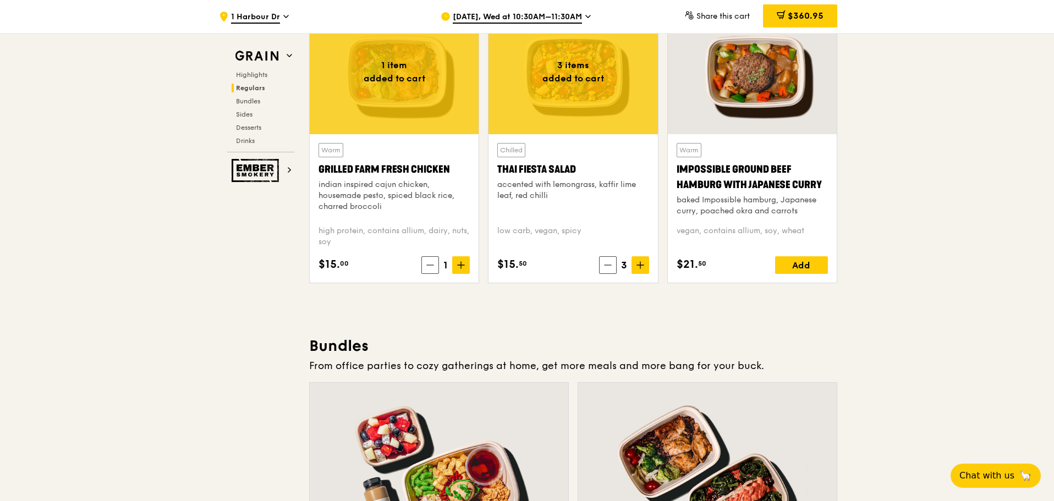
scroll to position [1320, 0]
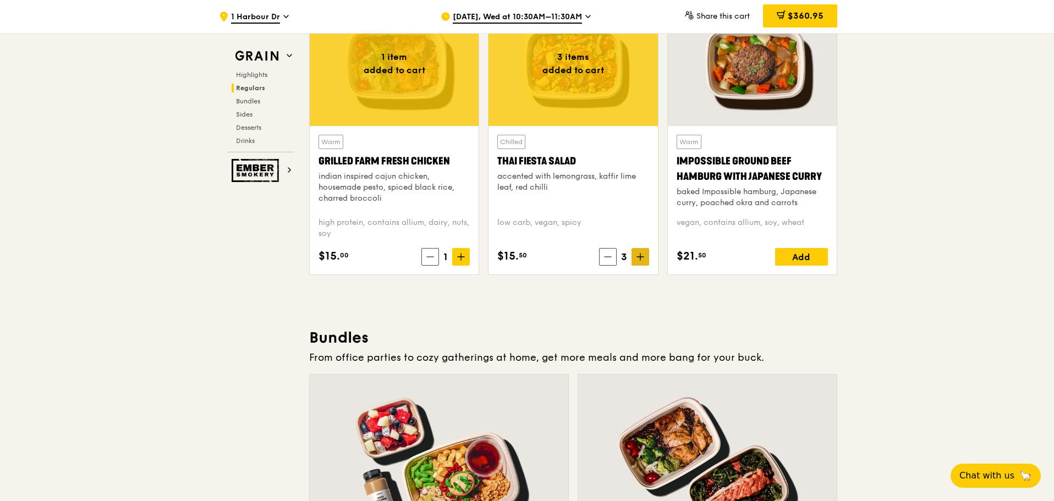
click at [643, 259] on icon at bounding box center [641, 257] width 8 height 8
click at [634, 254] on span at bounding box center [641, 257] width 18 height 18
click at [638, 251] on span at bounding box center [641, 257] width 18 height 18
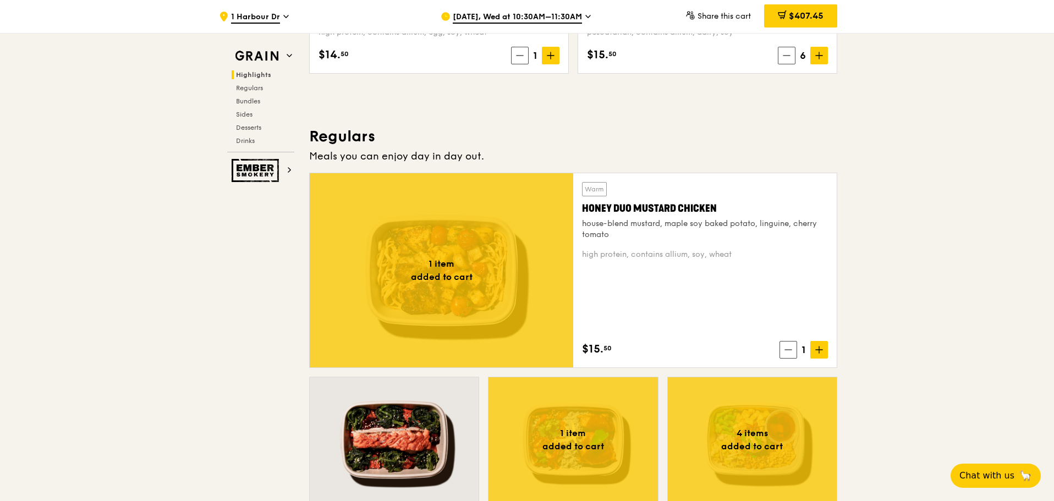
scroll to position [660, 0]
click at [824, 349] on span at bounding box center [819, 351] width 18 height 18
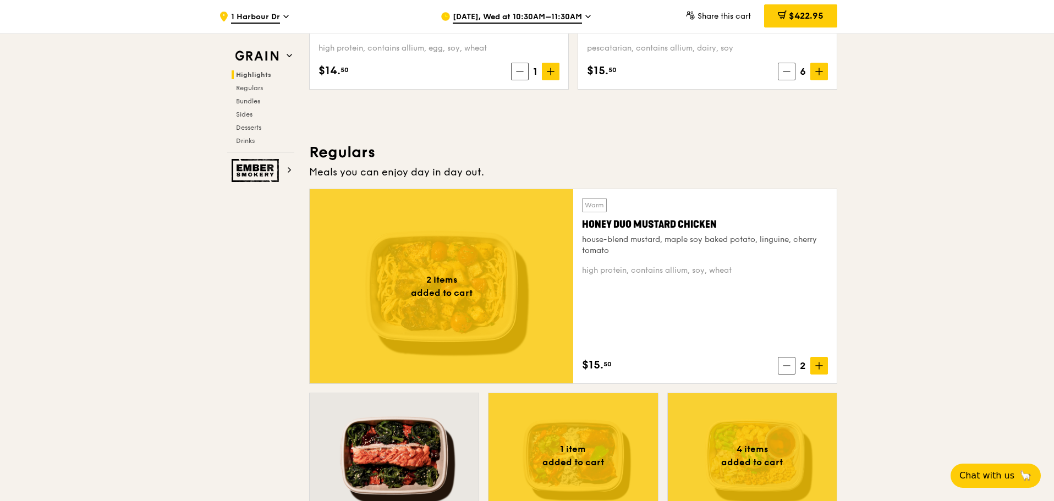
scroll to position [385, 0]
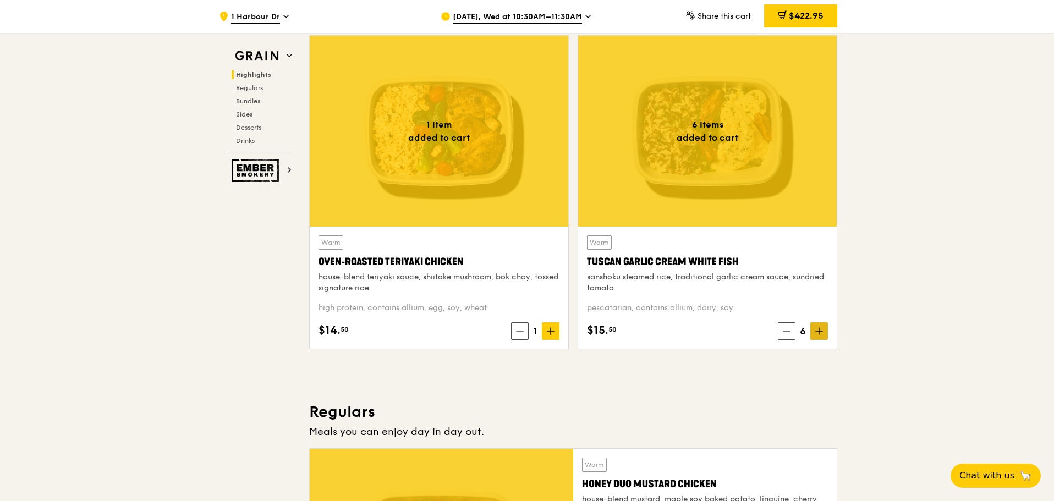
click at [814, 333] on span at bounding box center [819, 331] width 18 height 18
click at [820, 331] on icon at bounding box center [819, 331] width 7 height 0
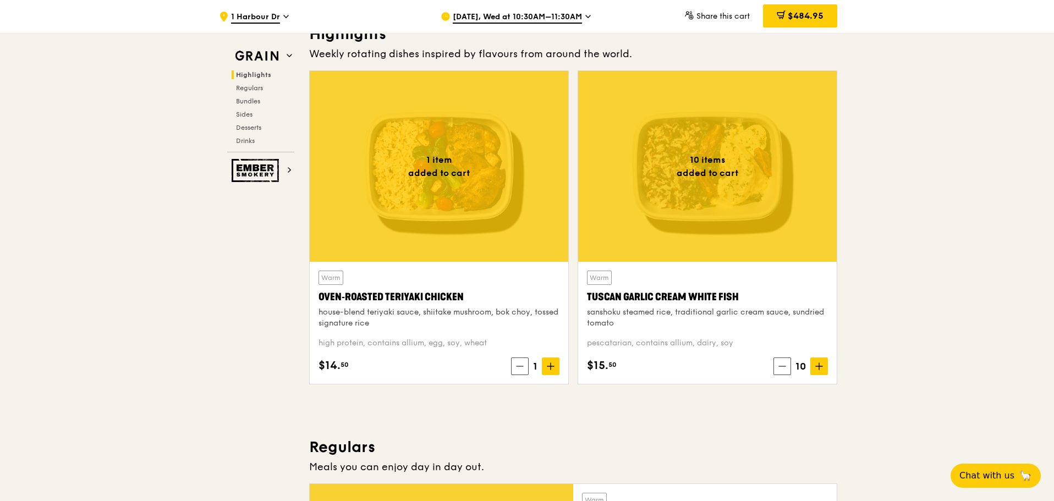
scroll to position [330, 0]
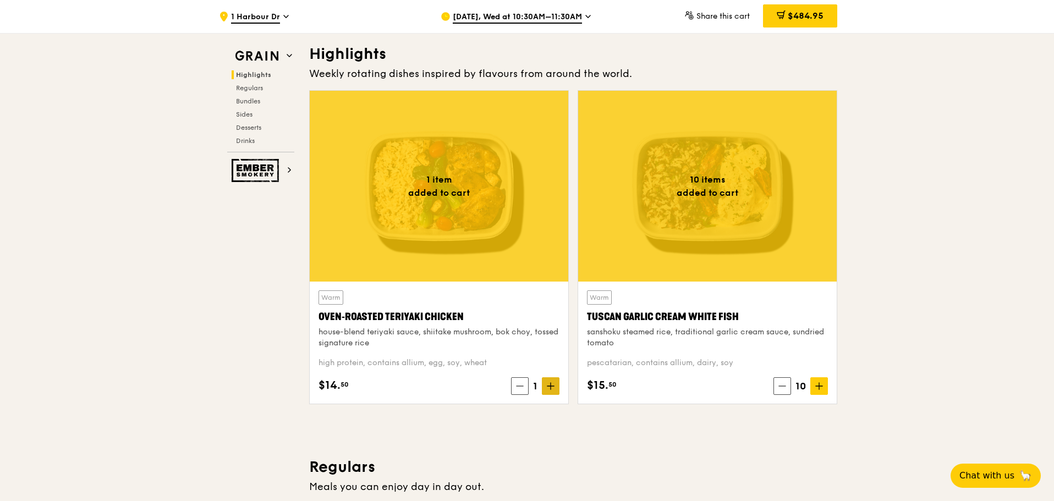
click at [546, 390] on span at bounding box center [551, 386] width 18 height 18
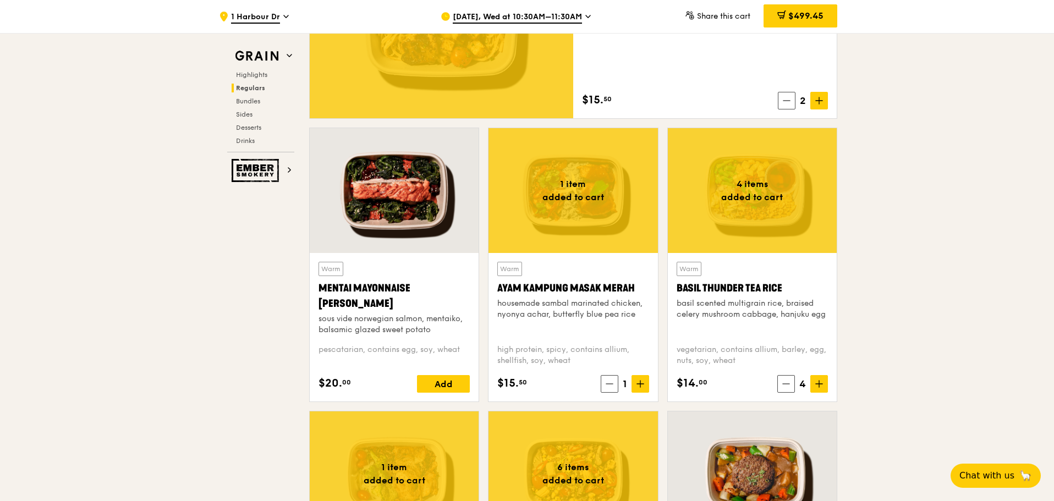
scroll to position [880, 0]
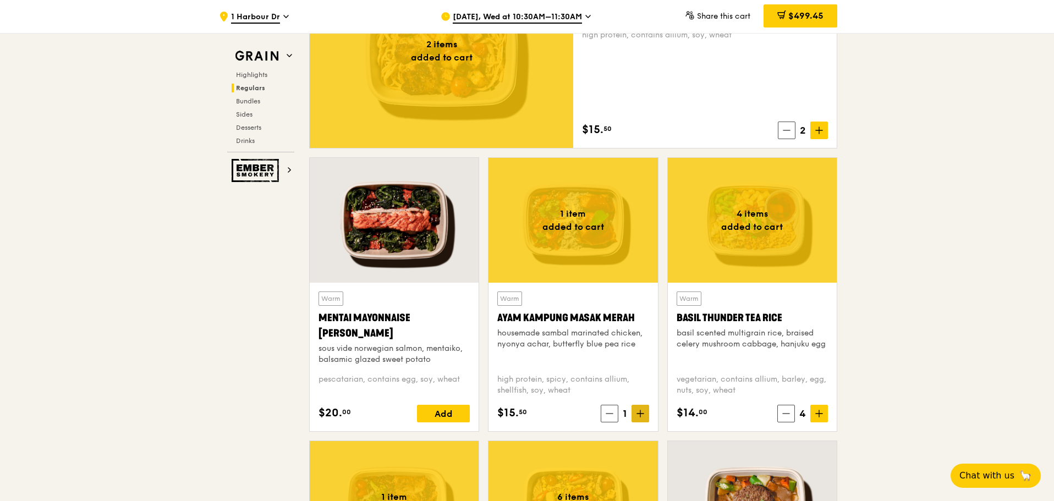
click at [641, 416] on icon at bounding box center [641, 414] width 8 height 8
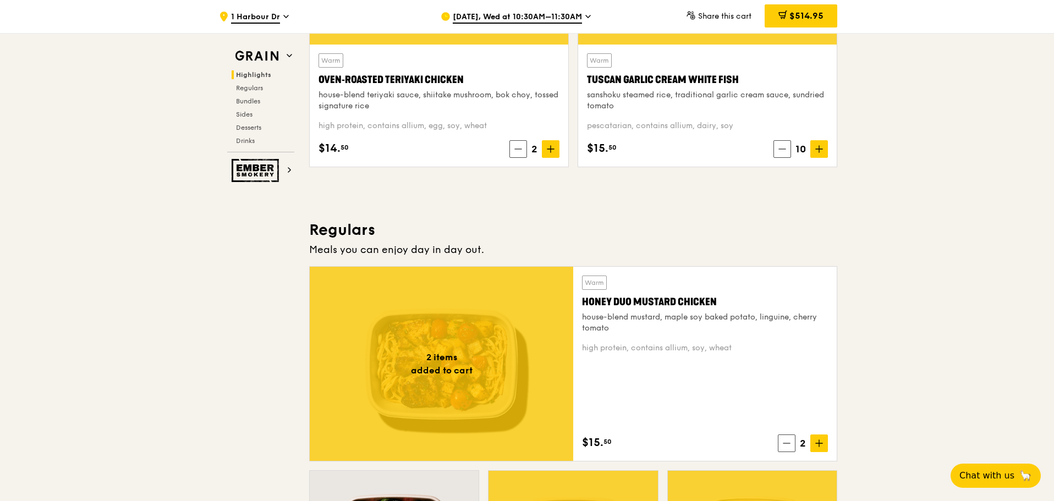
scroll to position [770, 0]
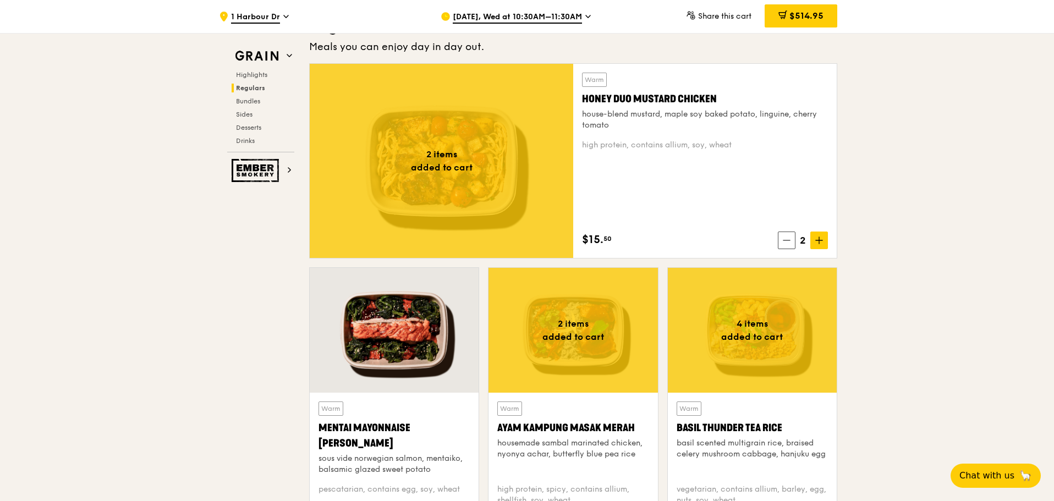
click at [809, 242] on div "2" at bounding box center [803, 241] width 50 height 18
click at [818, 239] on icon at bounding box center [819, 241] width 8 height 8
click at [824, 245] on span at bounding box center [819, 241] width 18 height 18
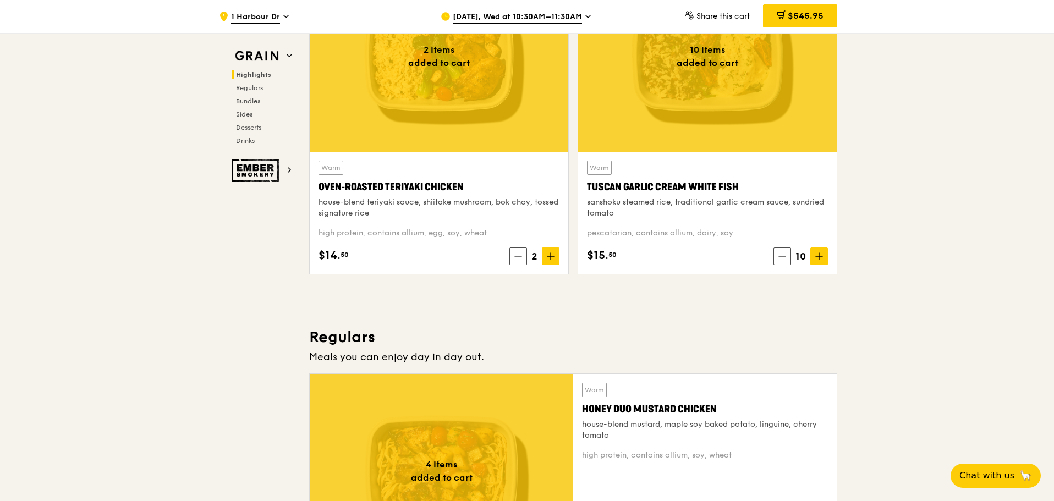
scroll to position [440, 0]
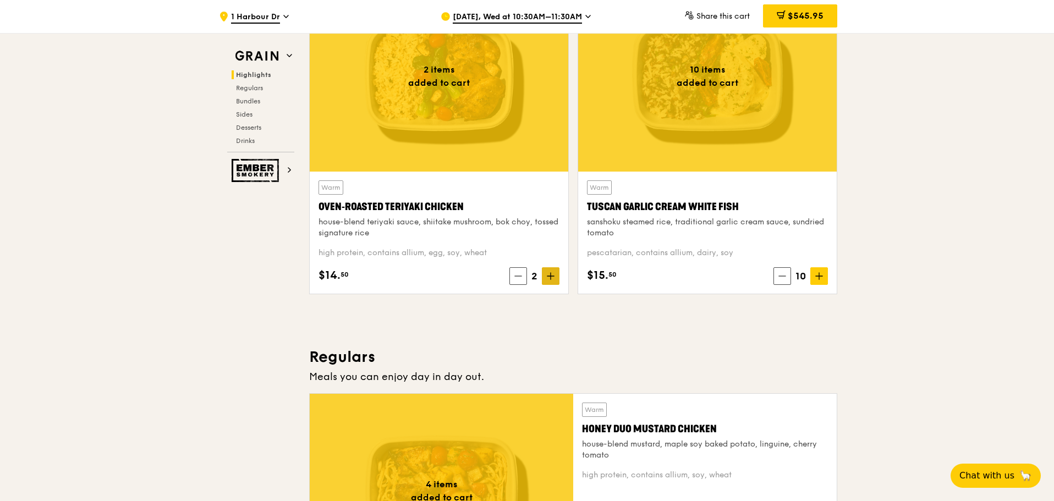
click at [550, 275] on icon at bounding box center [551, 276] width 8 height 8
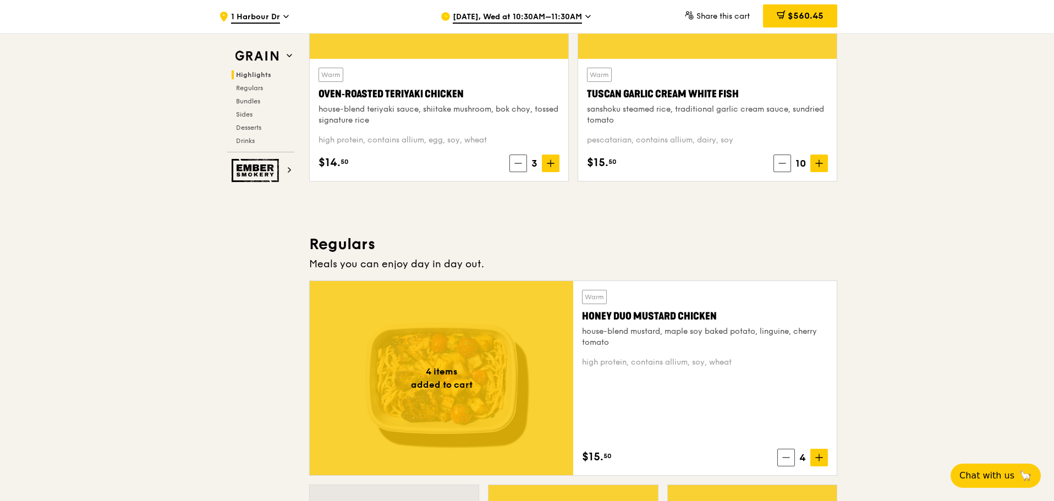
scroll to position [550, 0]
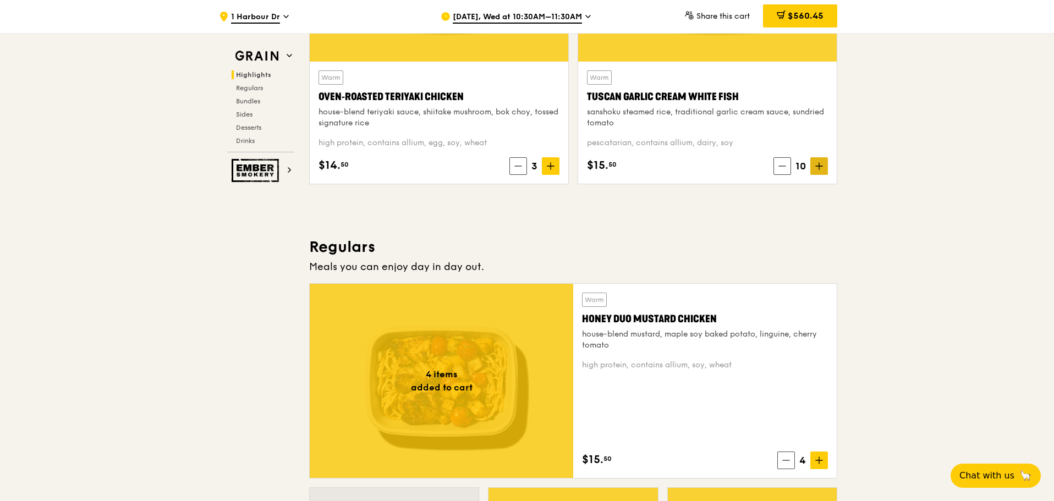
click at [824, 157] on span at bounding box center [819, 166] width 18 height 18
click at [552, 160] on span at bounding box center [551, 166] width 18 height 18
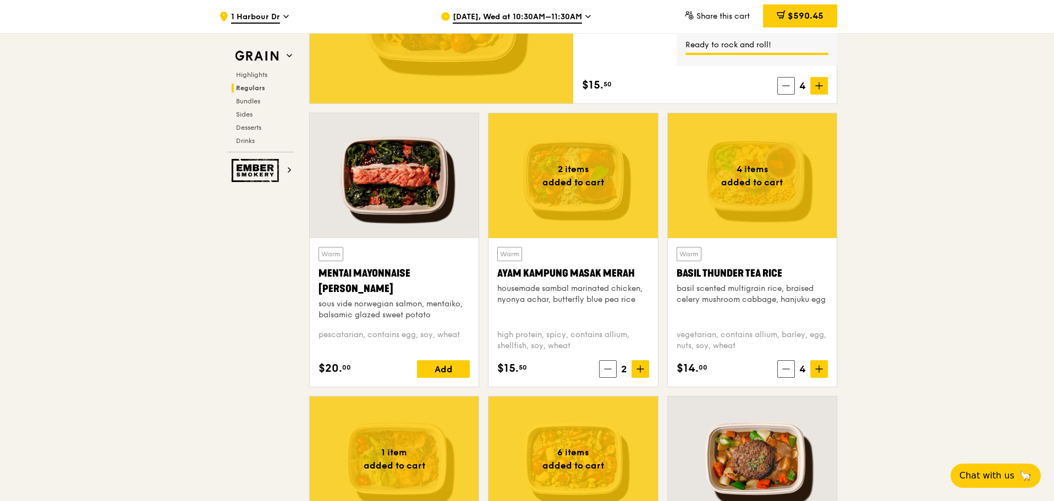
scroll to position [935, 0]
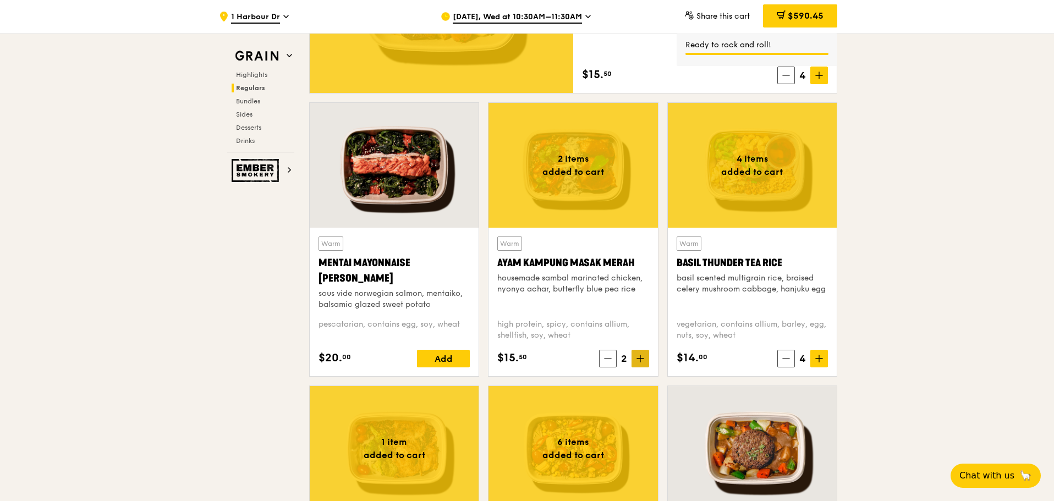
click at [638, 359] on icon at bounding box center [640, 359] width 7 height 0
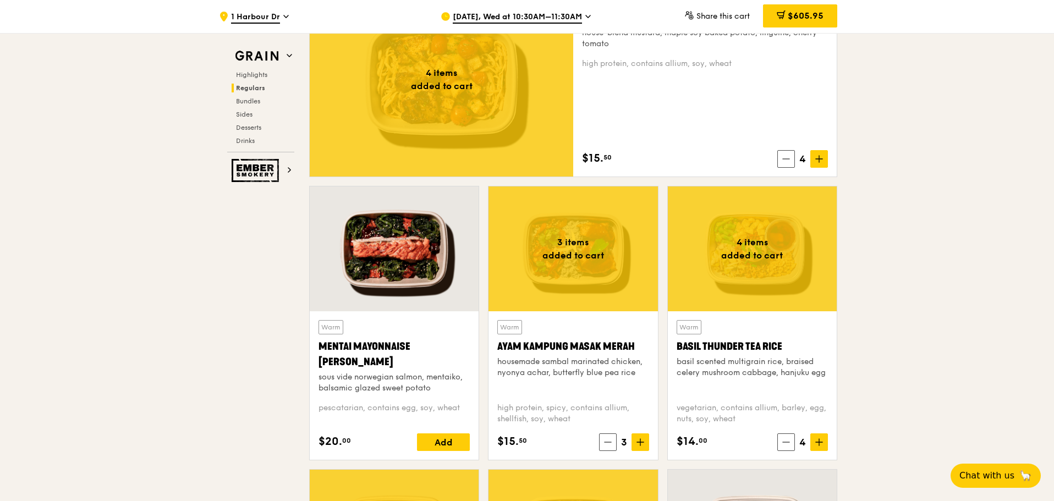
scroll to position [825, 0]
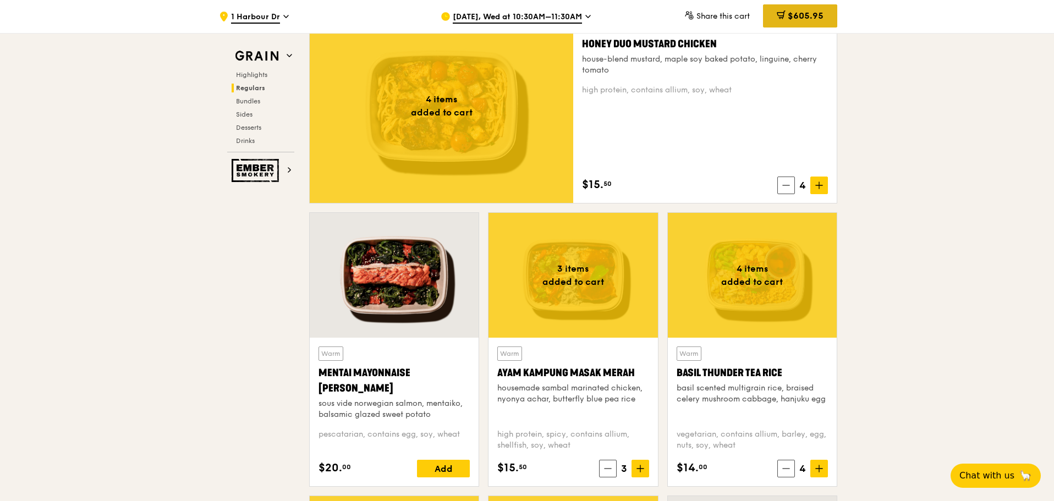
click at [800, 23] on div "$605.95" at bounding box center [800, 15] width 74 height 23
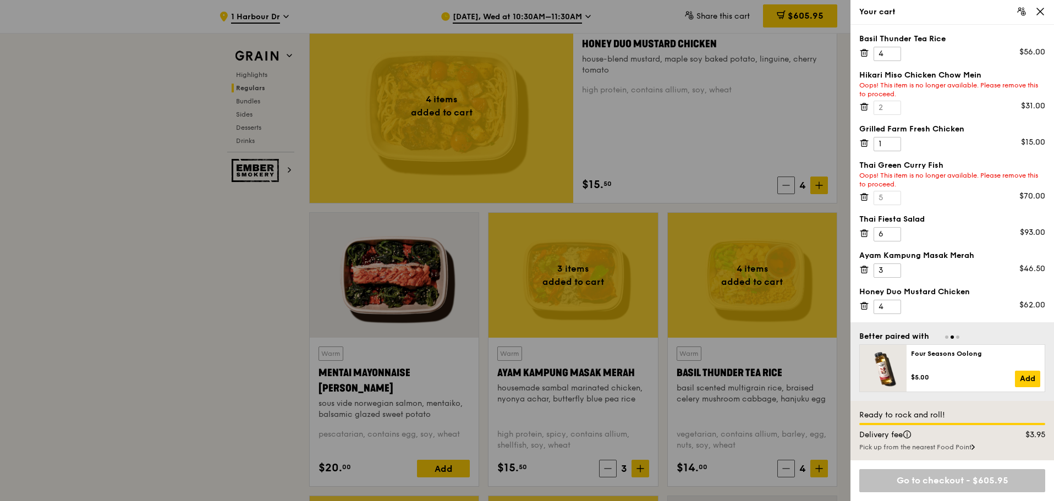
click at [252, 260] on div at bounding box center [527, 250] width 1054 height 501
